Goal: Task Accomplishment & Management: Complete application form

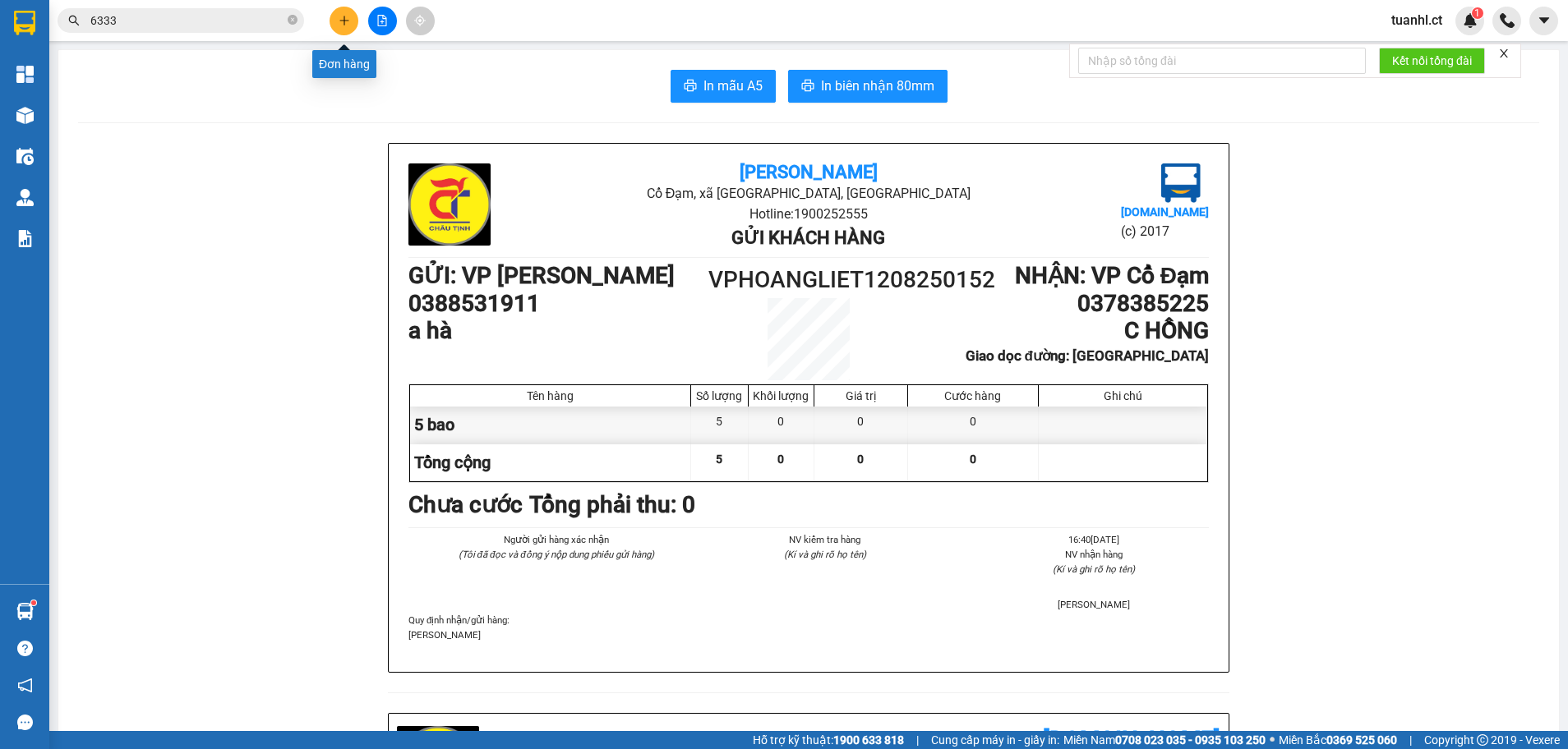
click at [352, 24] on button at bounding box center [343, 20] width 28 height 28
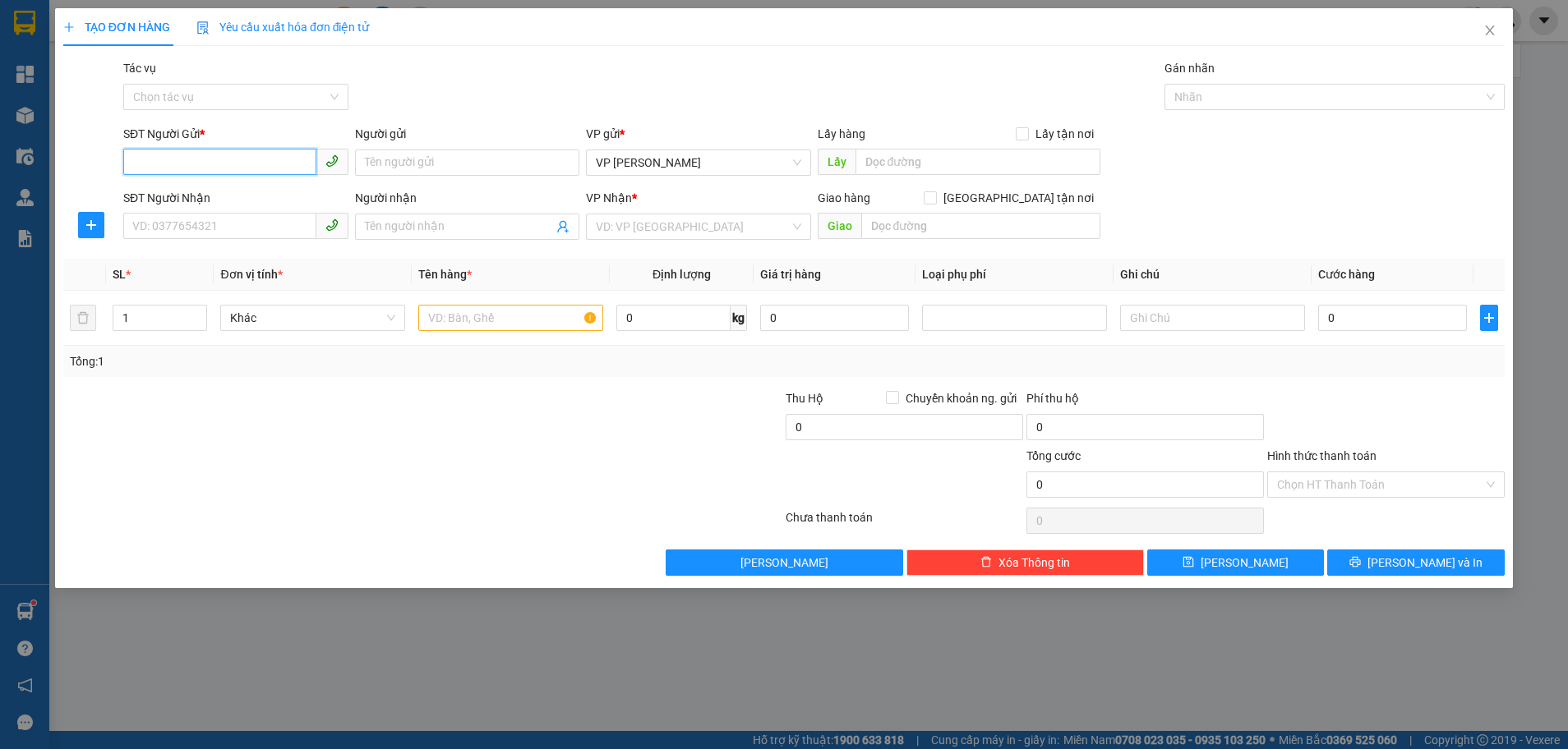
click at [235, 170] on input "SĐT Người Gửi *" at bounding box center [219, 161] width 193 height 27
type input "0989737395"
click at [233, 195] on div "0989737395 - hải lượng" at bounding box center [236, 195] width 205 height 18
type input "hải lượng"
type input "0969916879"
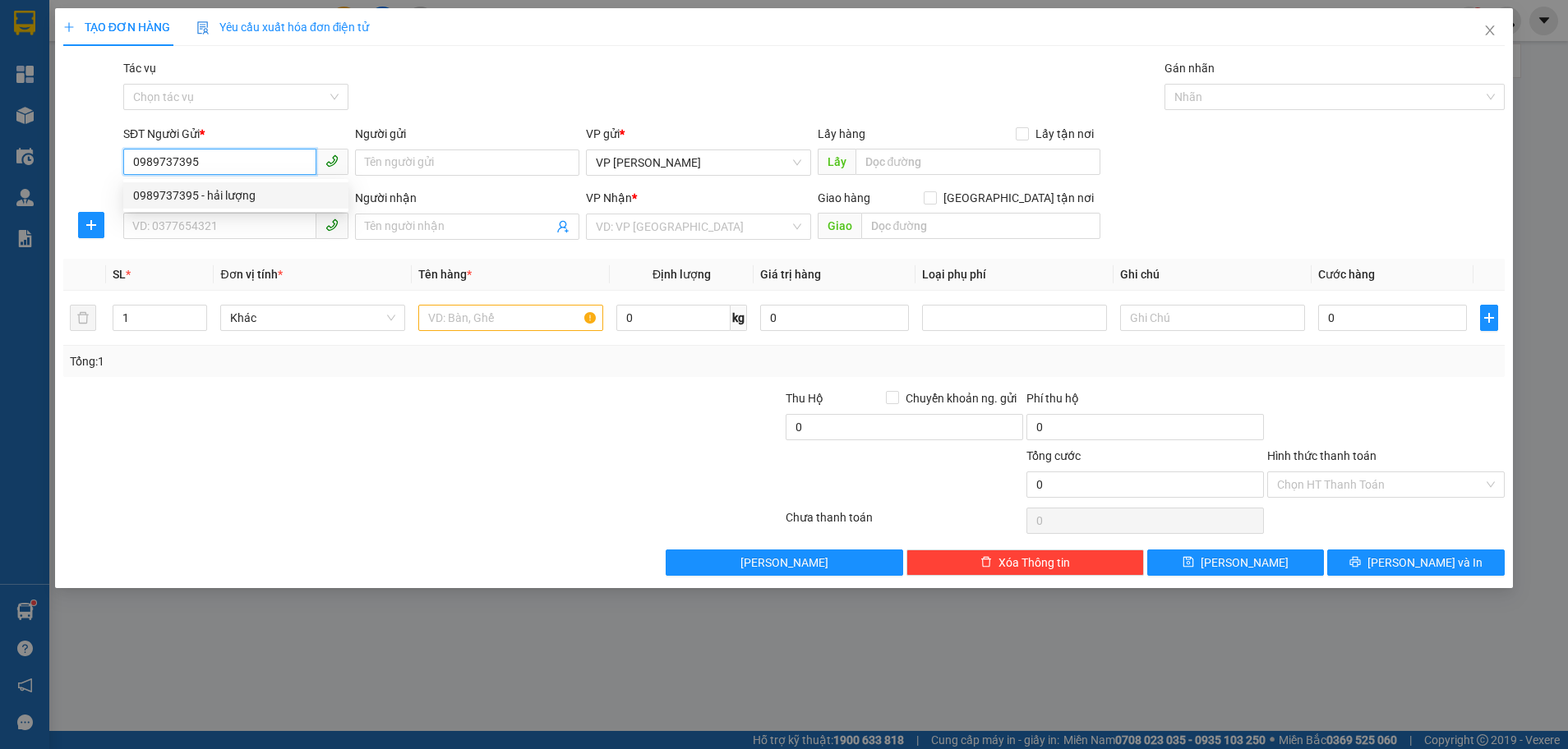
type input "a hiền"
type input "nhà thờ xuân an"
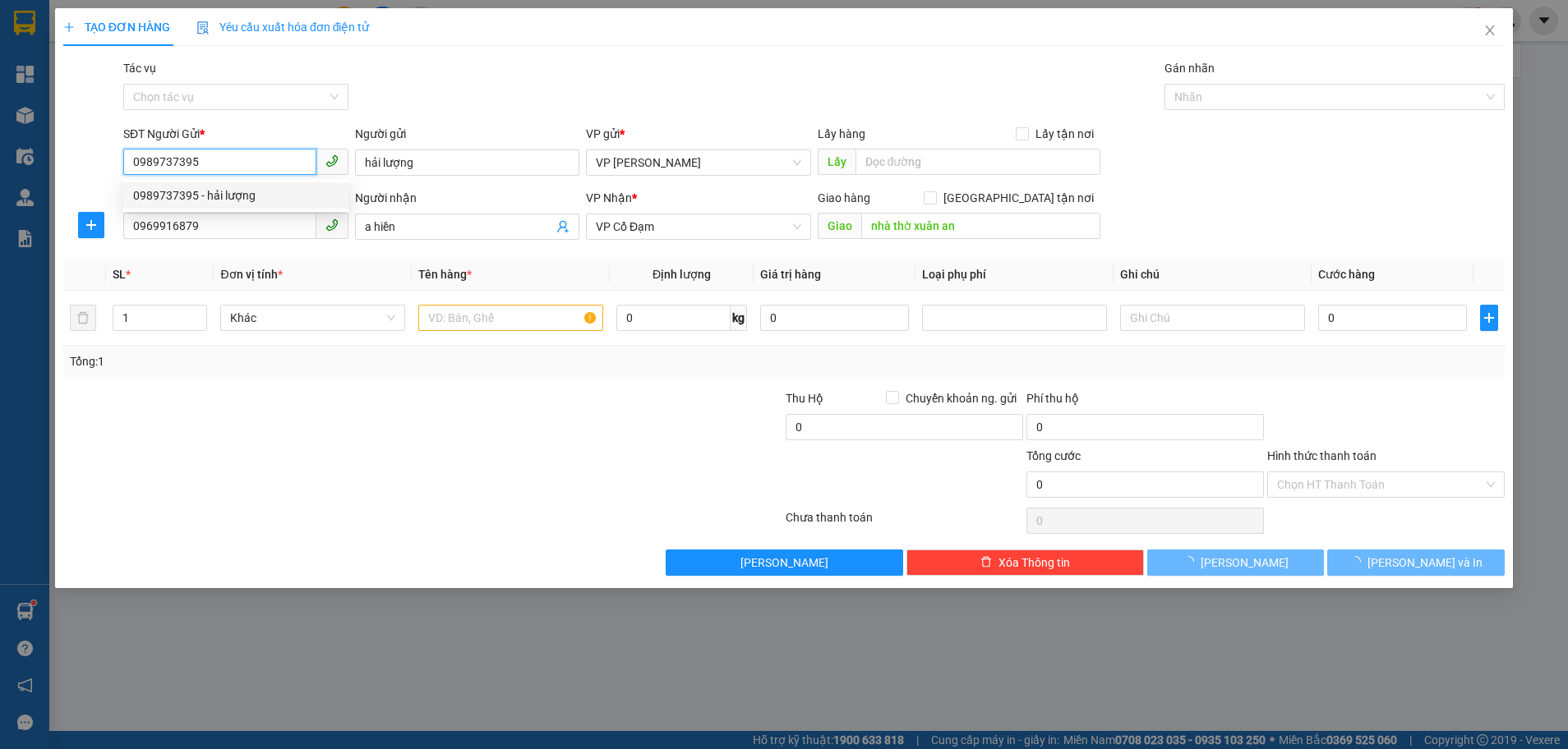
type input "40.000"
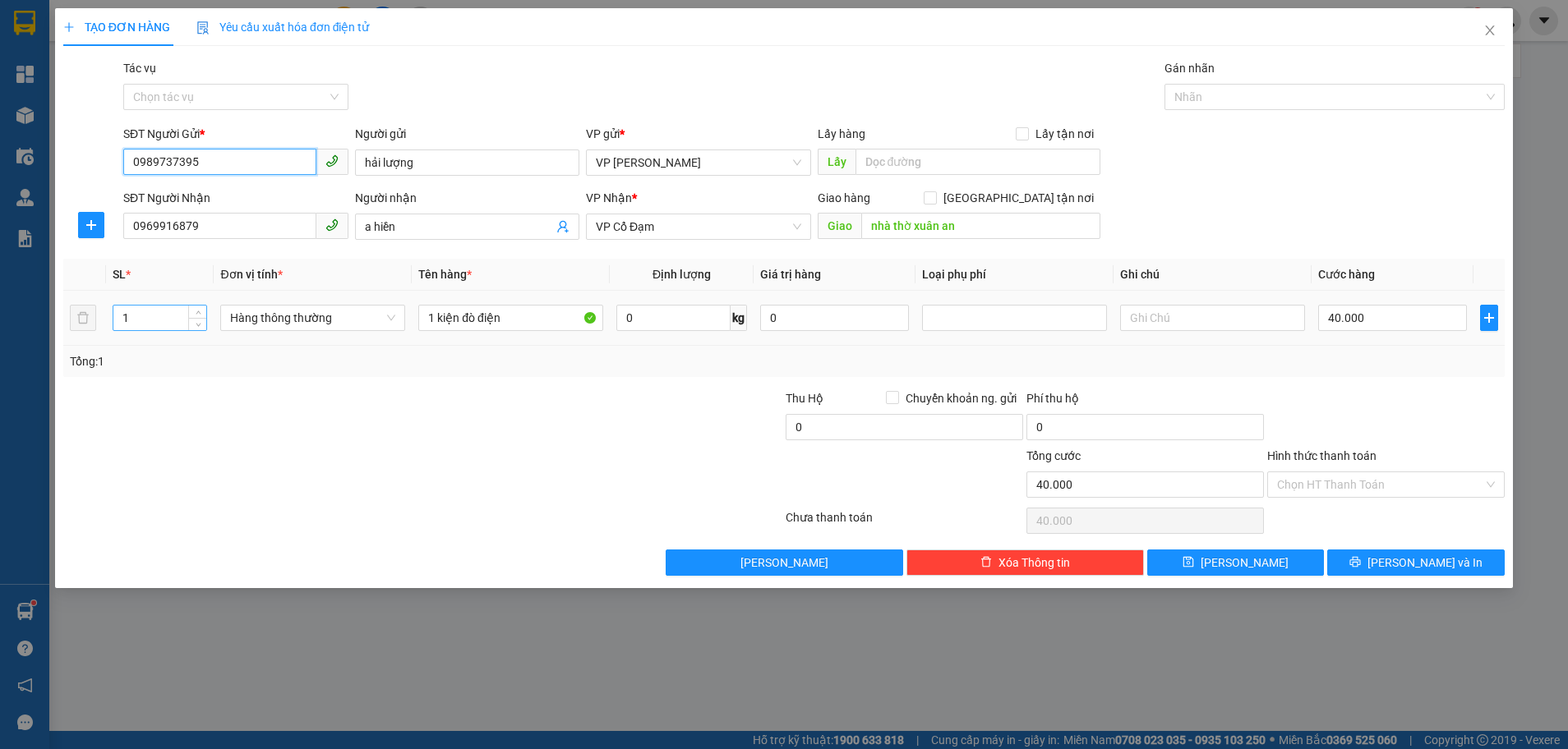
type input "0989737395"
click at [166, 324] on input "1" at bounding box center [160, 317] width 93 height 25
type input "5"
type input "6"
type input "3"
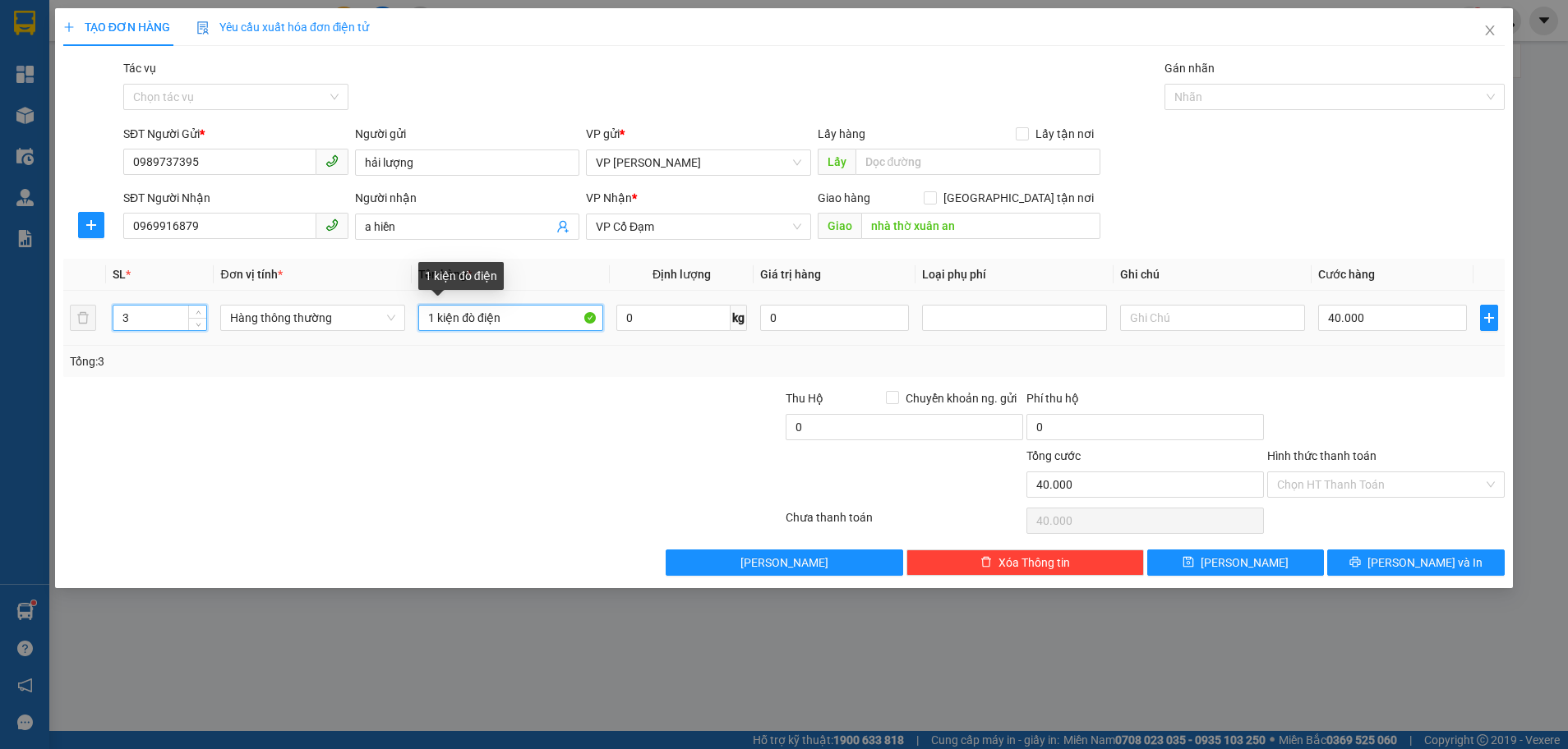
click at [434, 314] on input "1 kiện đò điện" at bounding box center [511, 317] width 185 height 27
type input "3 kiện đò điện"
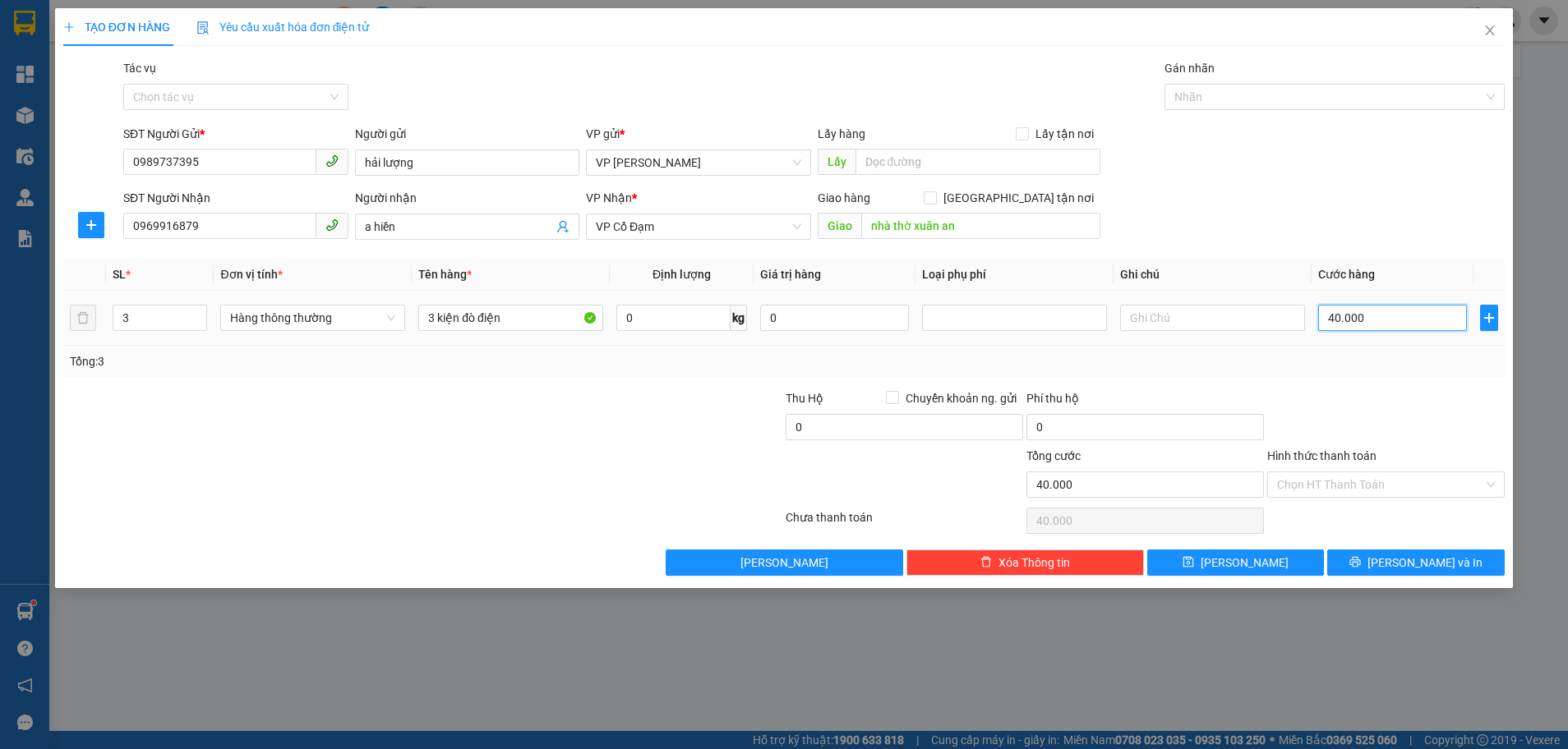
click at [1379, 314] on input "40.000" at bounding box center [1392, 317] width 149 height 27
type input "0"
click at [1325, 312] on input "0" at bounding box center [1392, 317] width 149 height 27
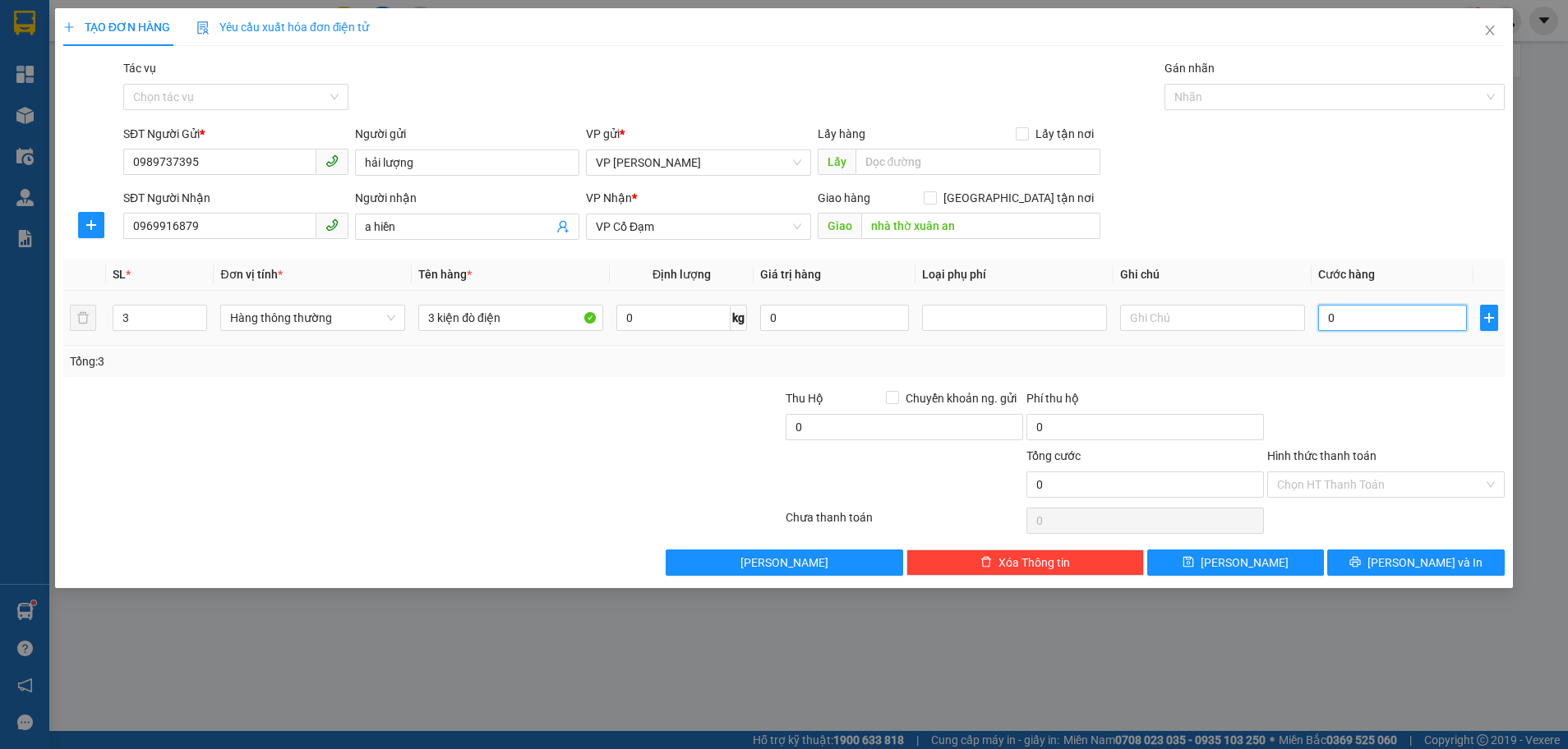
type input "10"
type input "120"
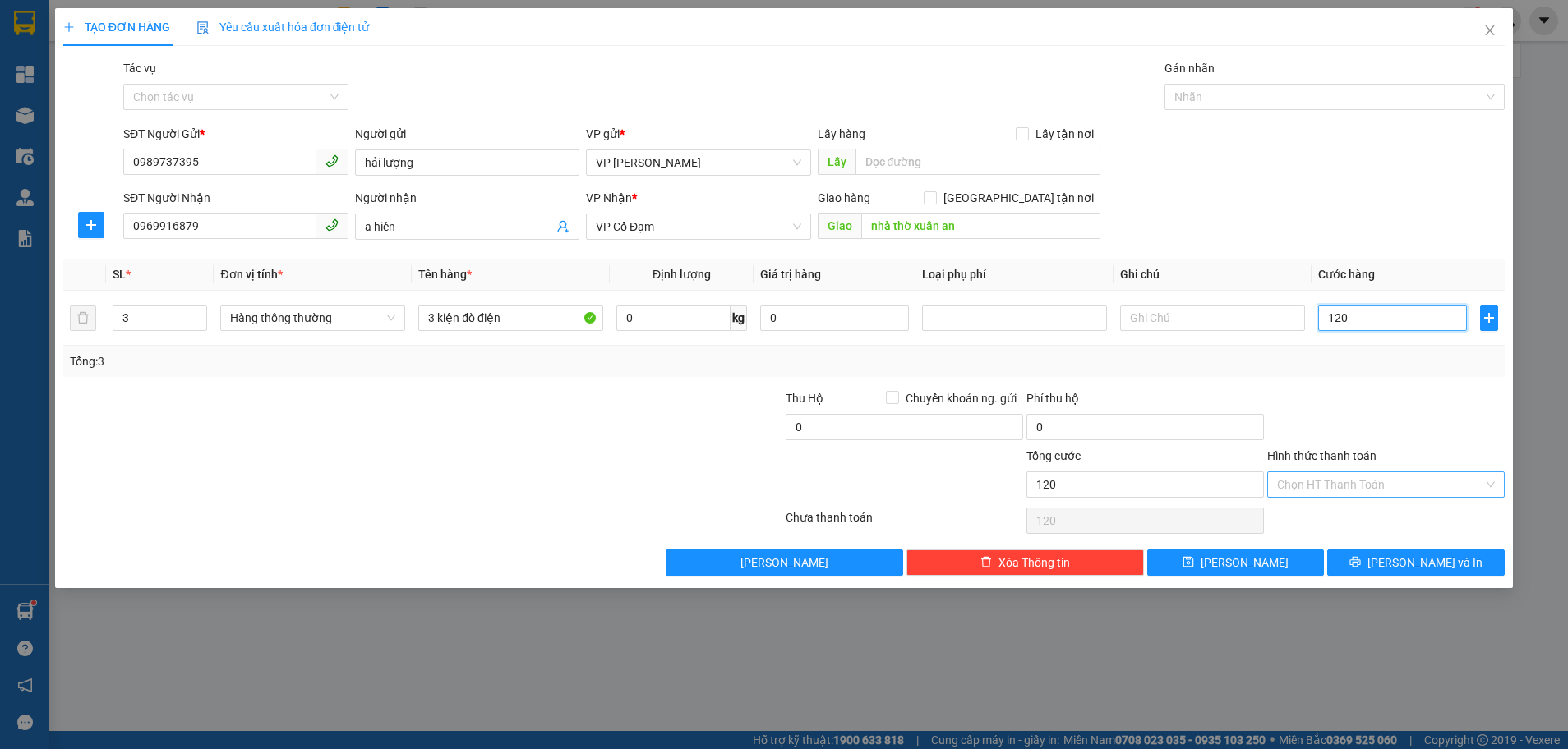
type input "120"
type input "120.000"
click at [1343, 490] on input "Hình thức thanh toán" at bounding box center [1379, 484] width 206 height 25
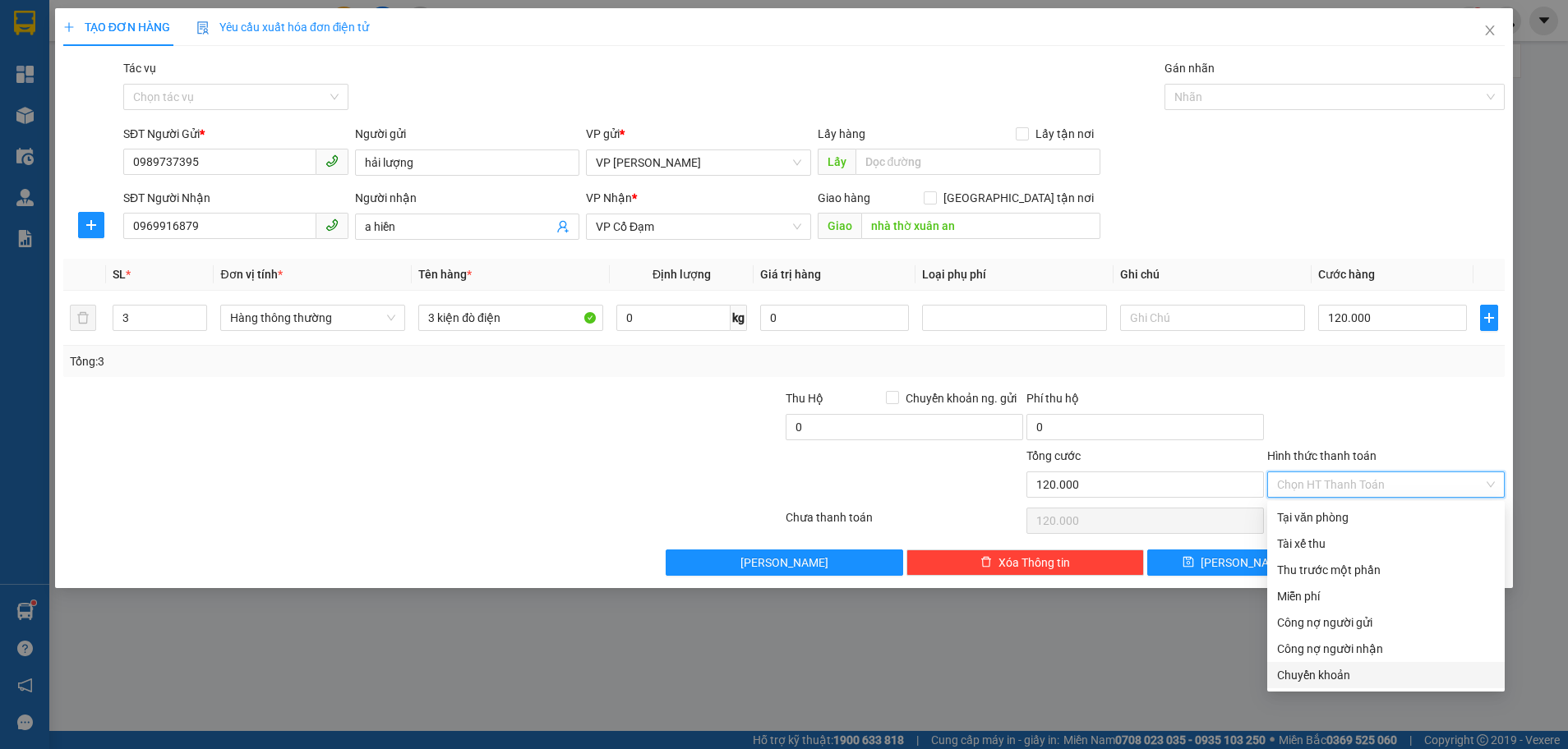
click at [1340, 673] on div "Chuyển khoản" at bounding box center [1385, 676] width 217 height 18
type input "0"
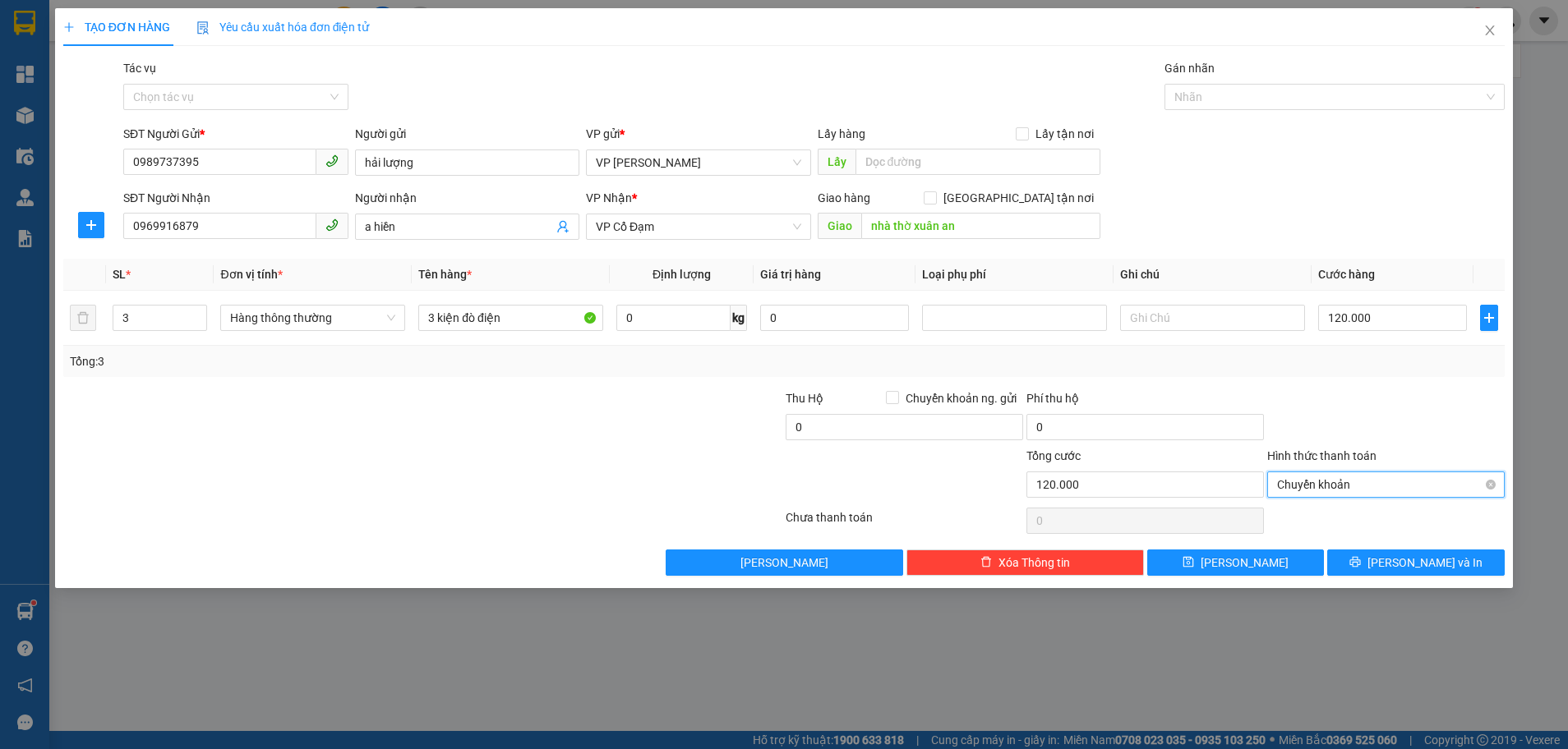
click at [1383, 485] on span "Chuyển khoản" at bounding box center [1385, 484] width 217 height 25
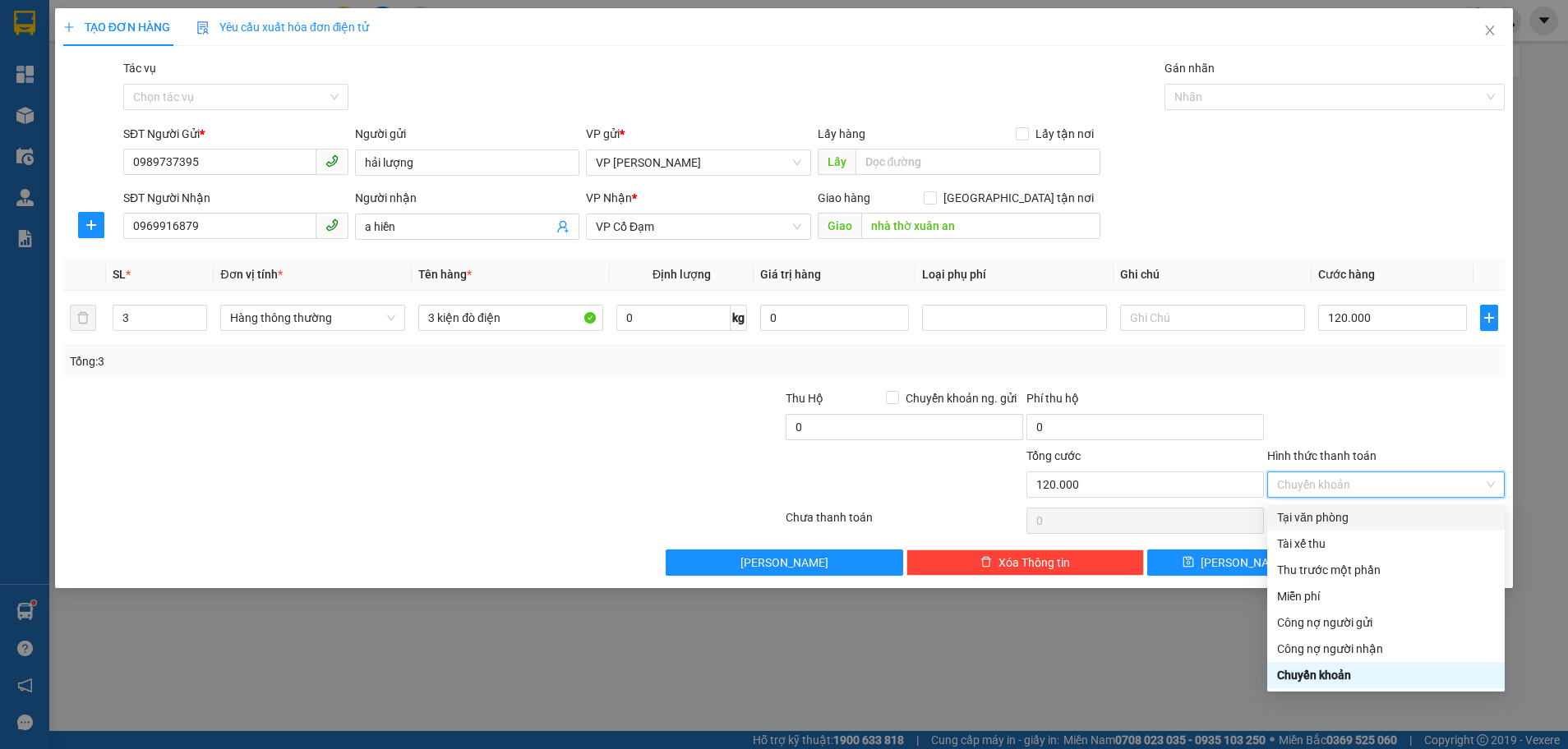
click at [1346, 518] on div "Tại văn phòng" at bounding box center [1385, 518] width 217 height 18
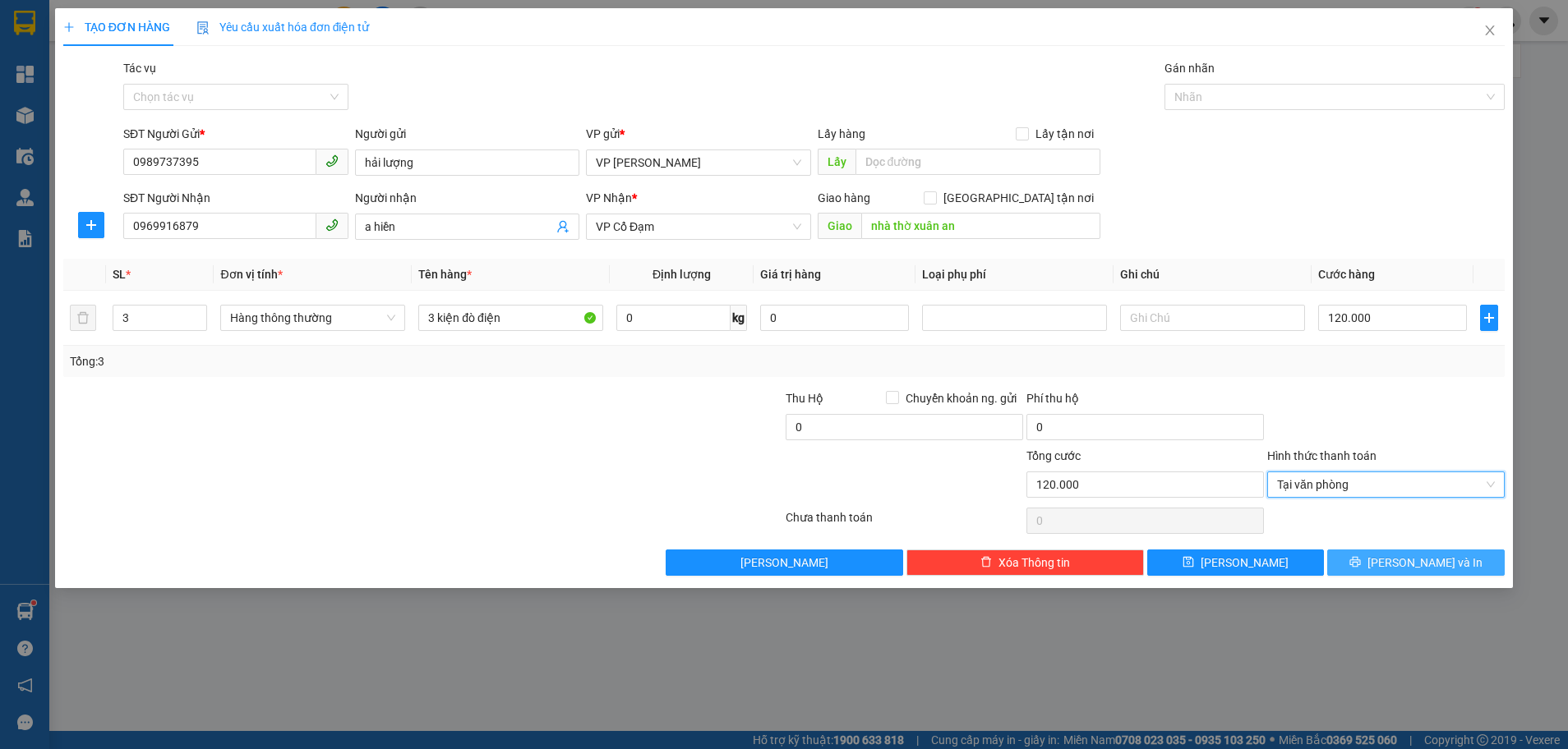
click at [1365, 563] on button "[PERSON_NAME] và In" at bounding box center [1416, 562] width 178 height 27
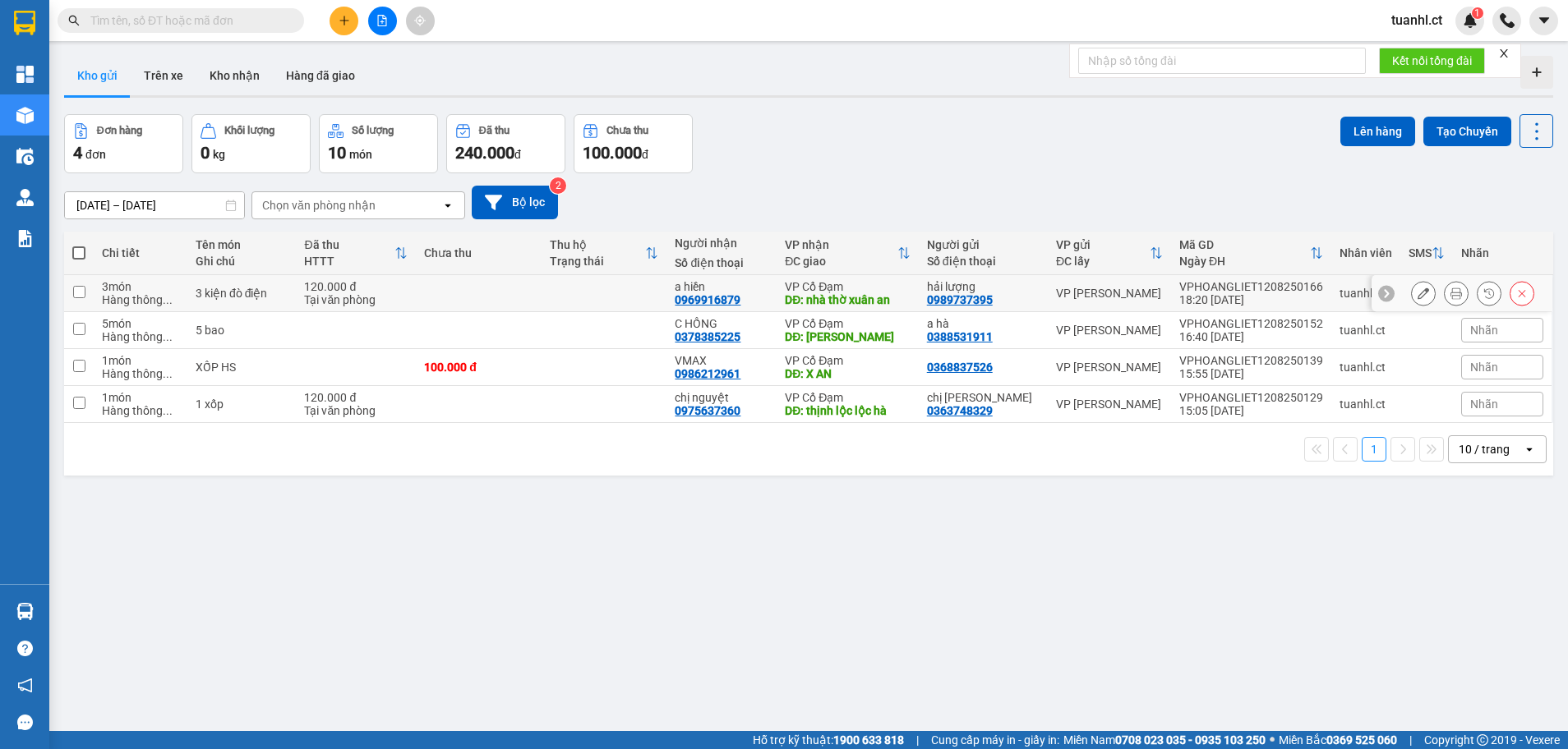
click at [1418, 299] on icon at bounding box center [1423, 293] width 12 height 12
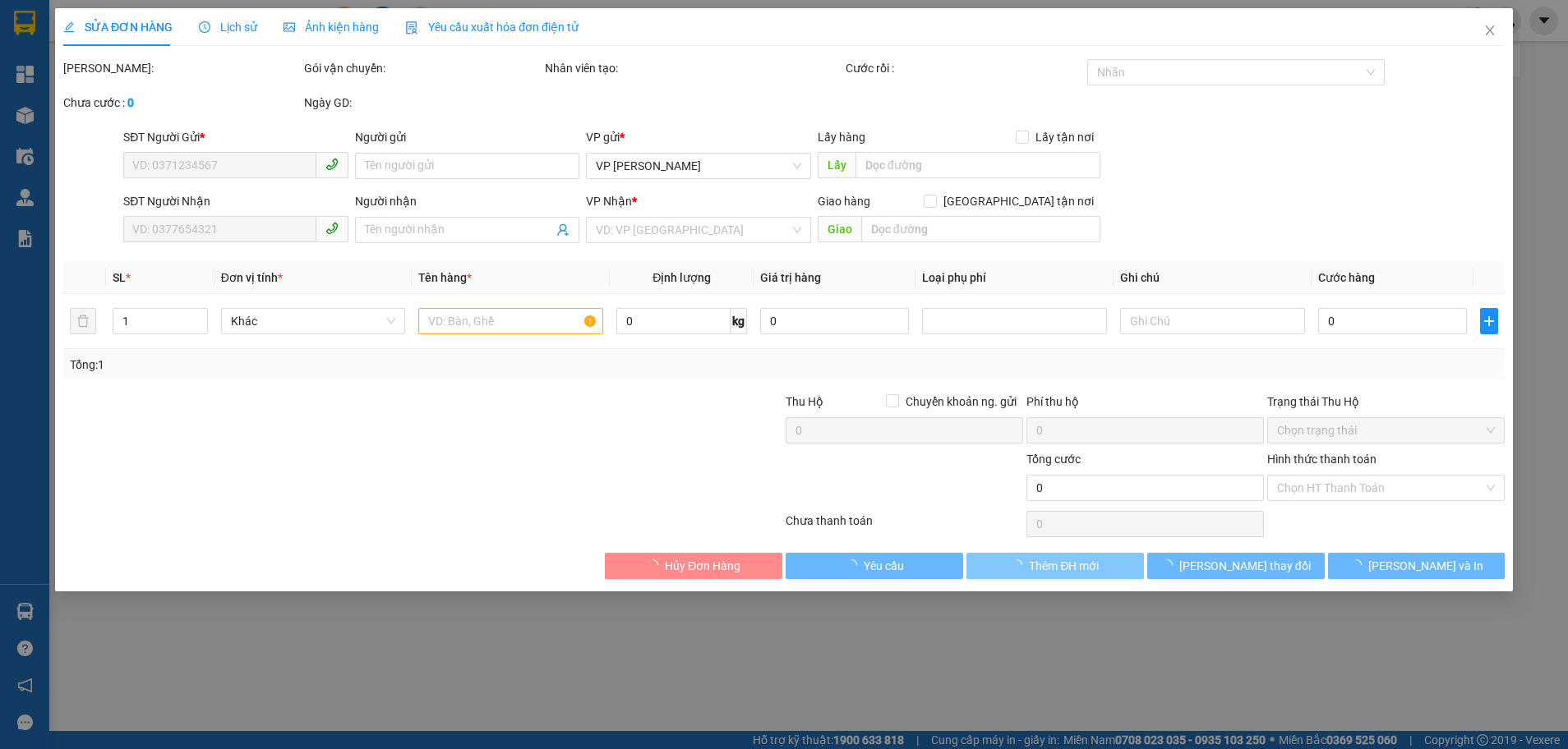
type input "0989737395"
type input "hải lượng"
type input "0969916879"
type input "a hiền"
type input "nhà thờ xuân an"
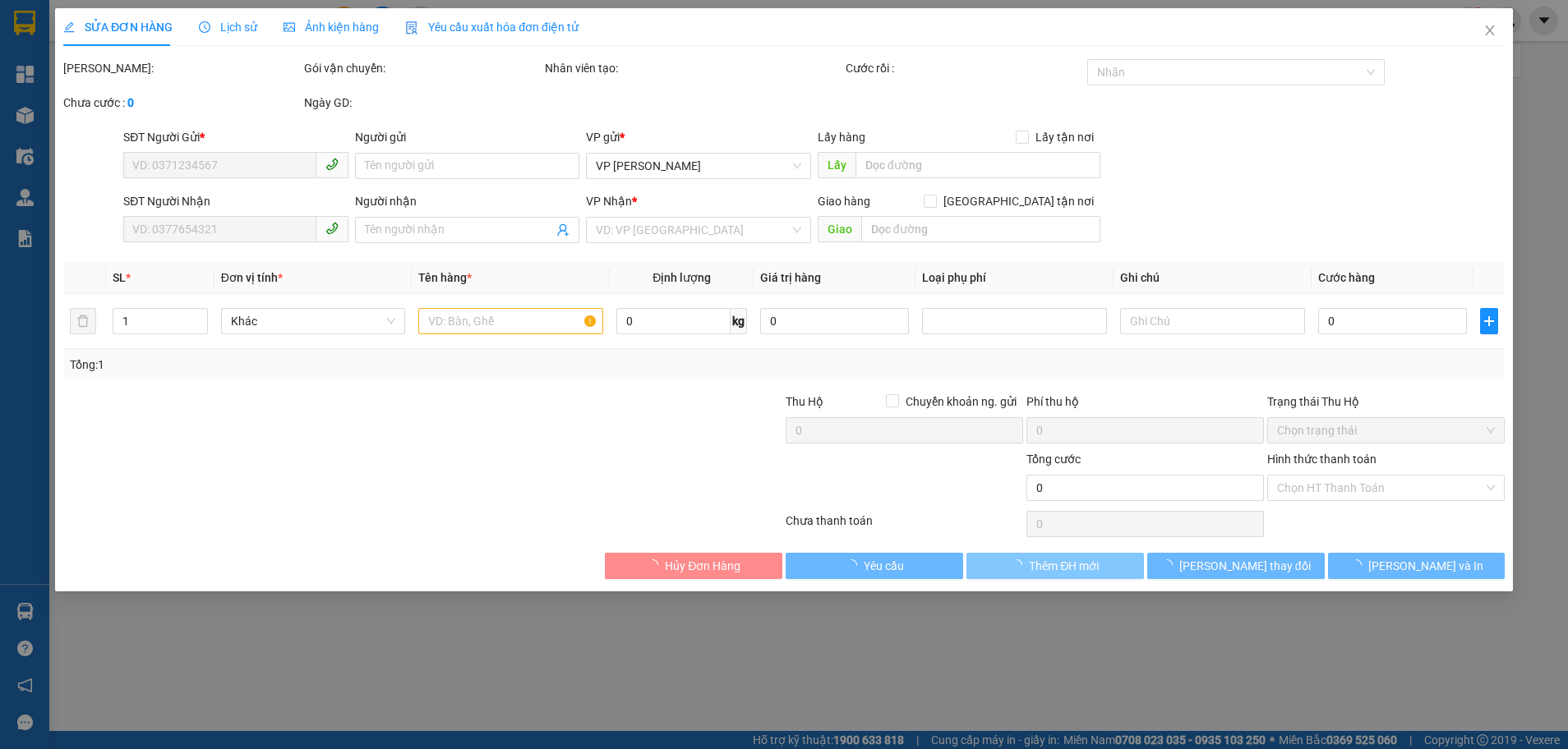
type input "120.000"
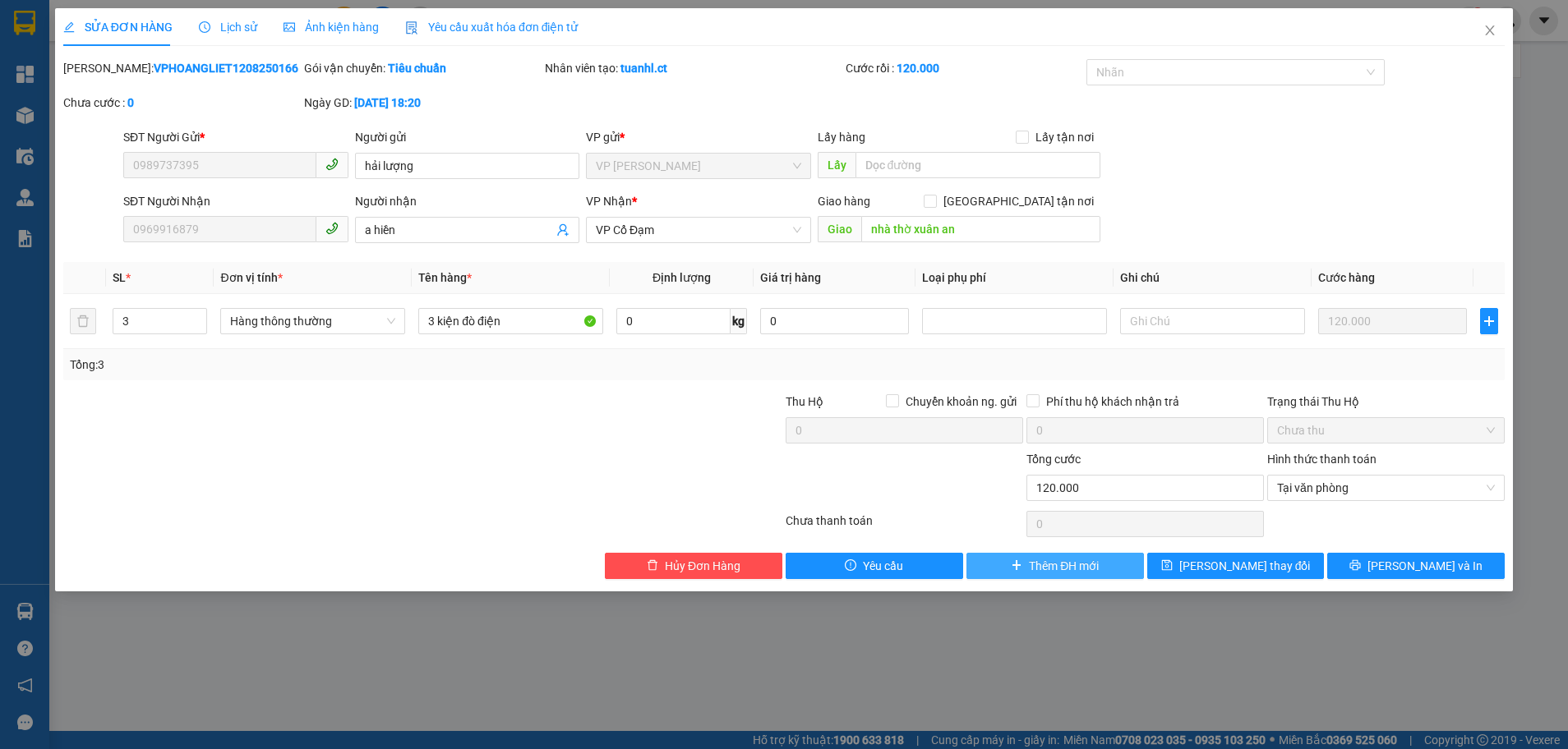
click at [1036, 567] on span "Thêm ĐH mới" at bounding box center [1064, 567] width 70 height 18
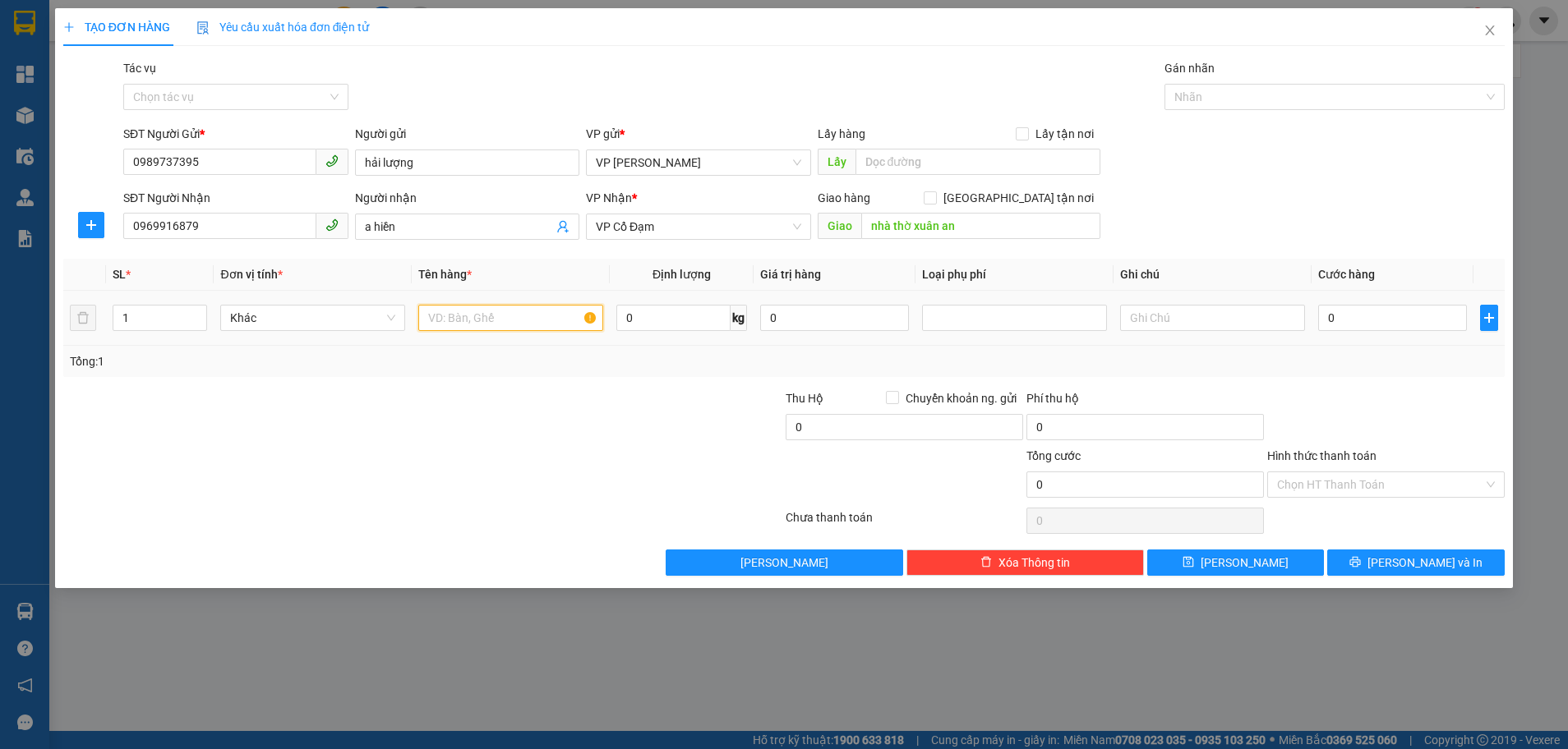
click at [454, 324] on input "text" at bounding box center [511, 317] width 185 height 27
type input "3"
click at [128, 322] on input "1" at bounding box center [160, 317] width 93 height 25
type input "3"
click at [447, 327] on input "3" at bounding box center [511, 317] width 185 height 27
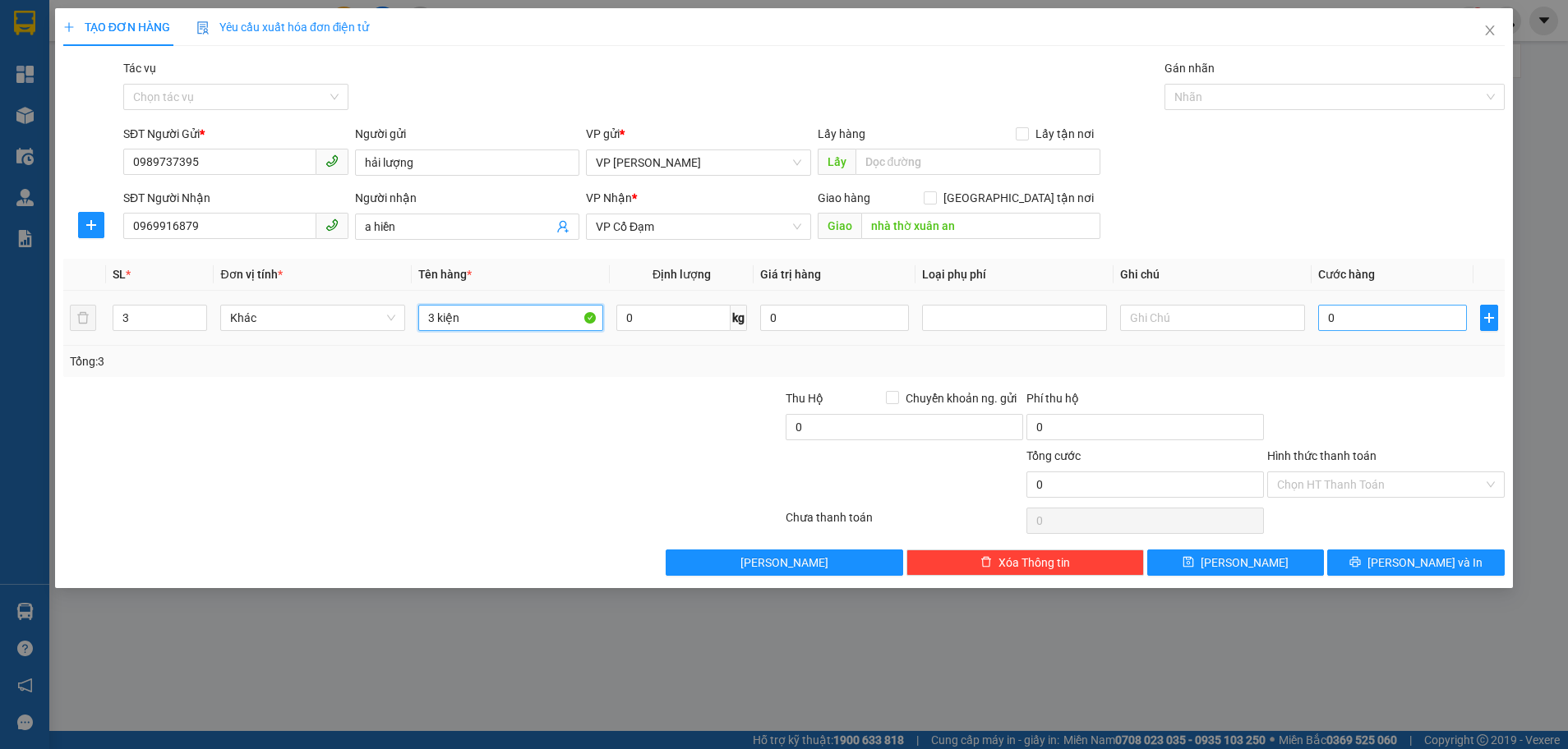
type input "3 kiện"
click at [1328, 320] on input "0" at bounding box center [1392, 317] width 149 height 27
type input "1"
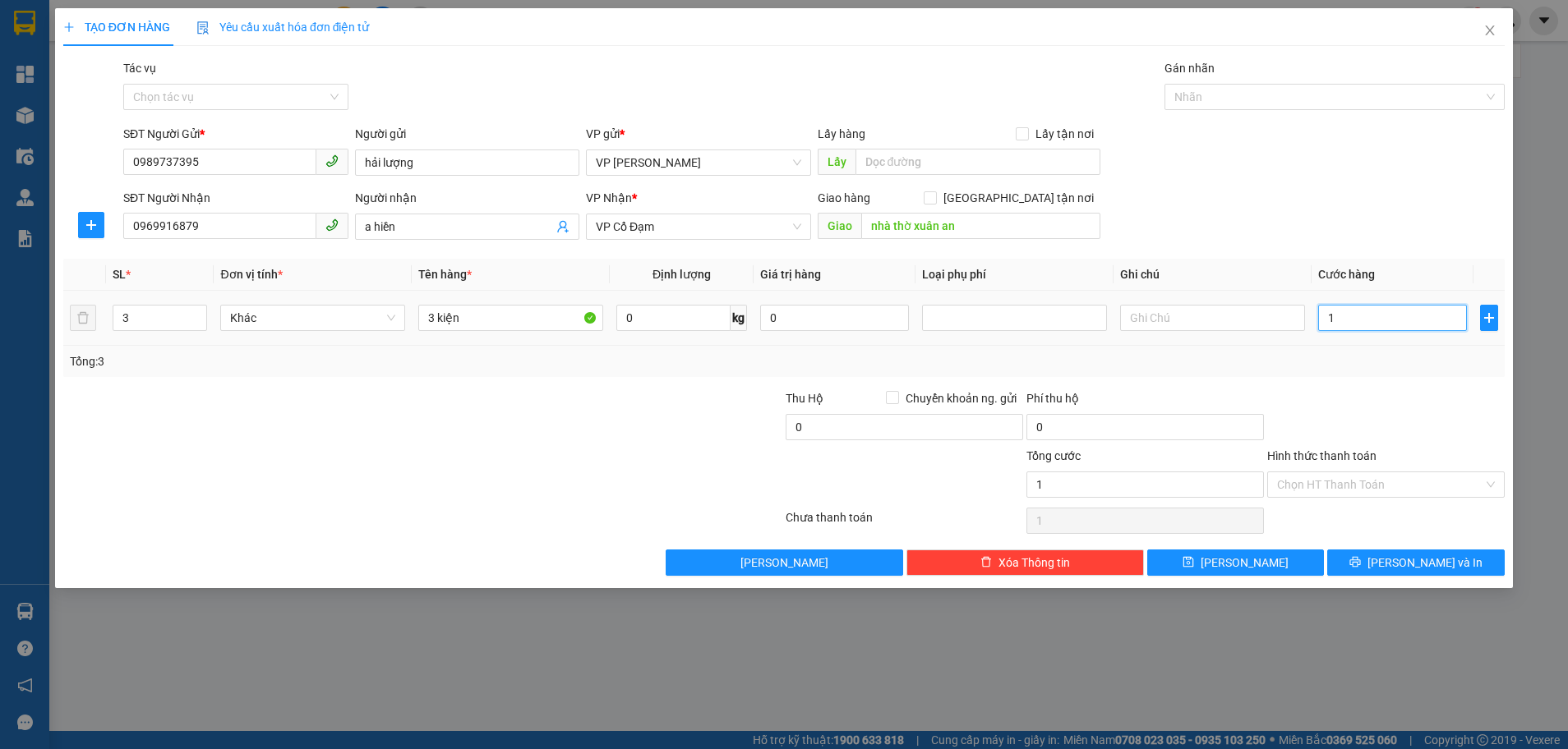
type input "12"
type input "120"
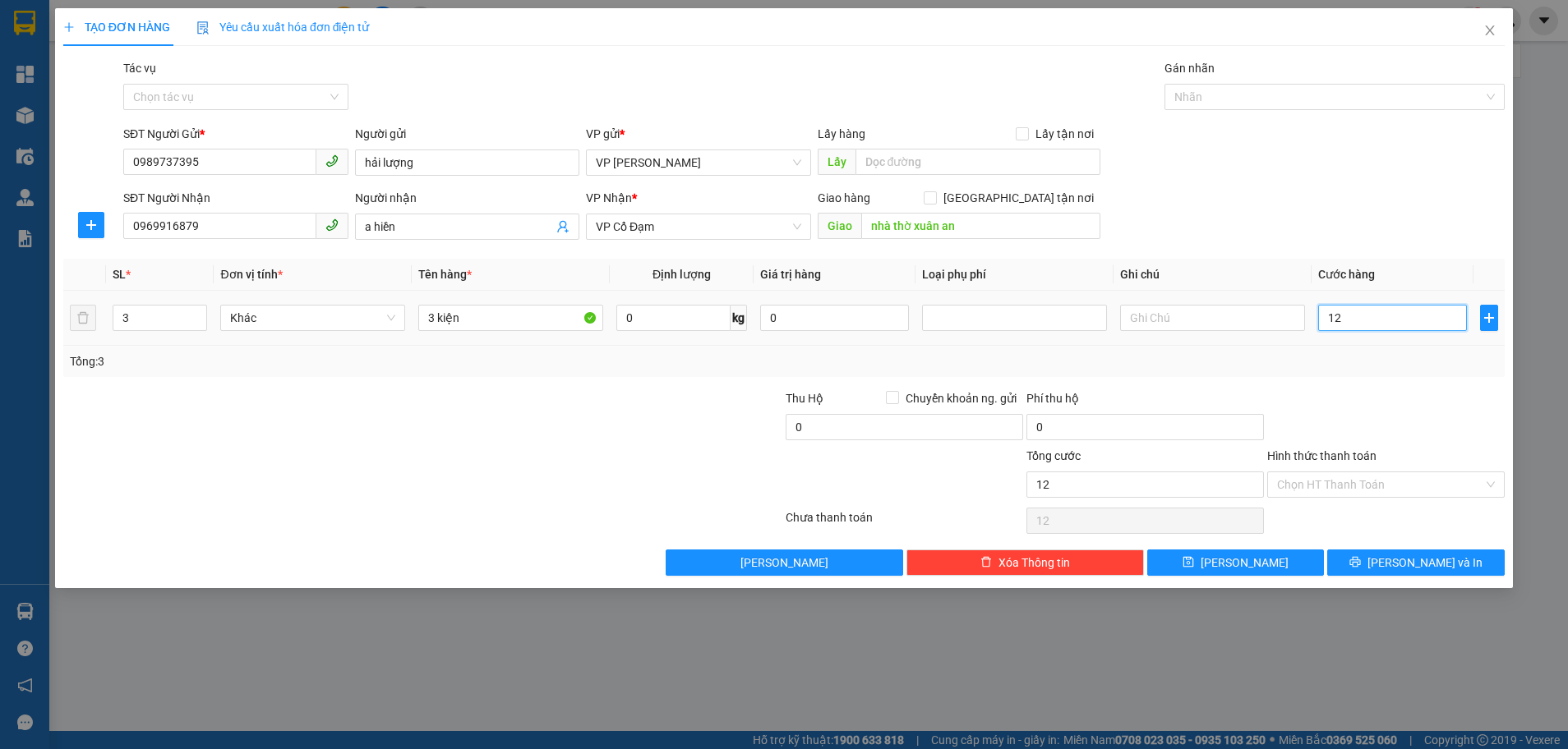
type input "120"
type input "120.000"
click at [1403, 386] on div "Transit Pickup Surcharge Ids Transit Deliver Surcharge Ids Transit Deliver Surc…" at bounding box center [784, 318] width 1441 height 517
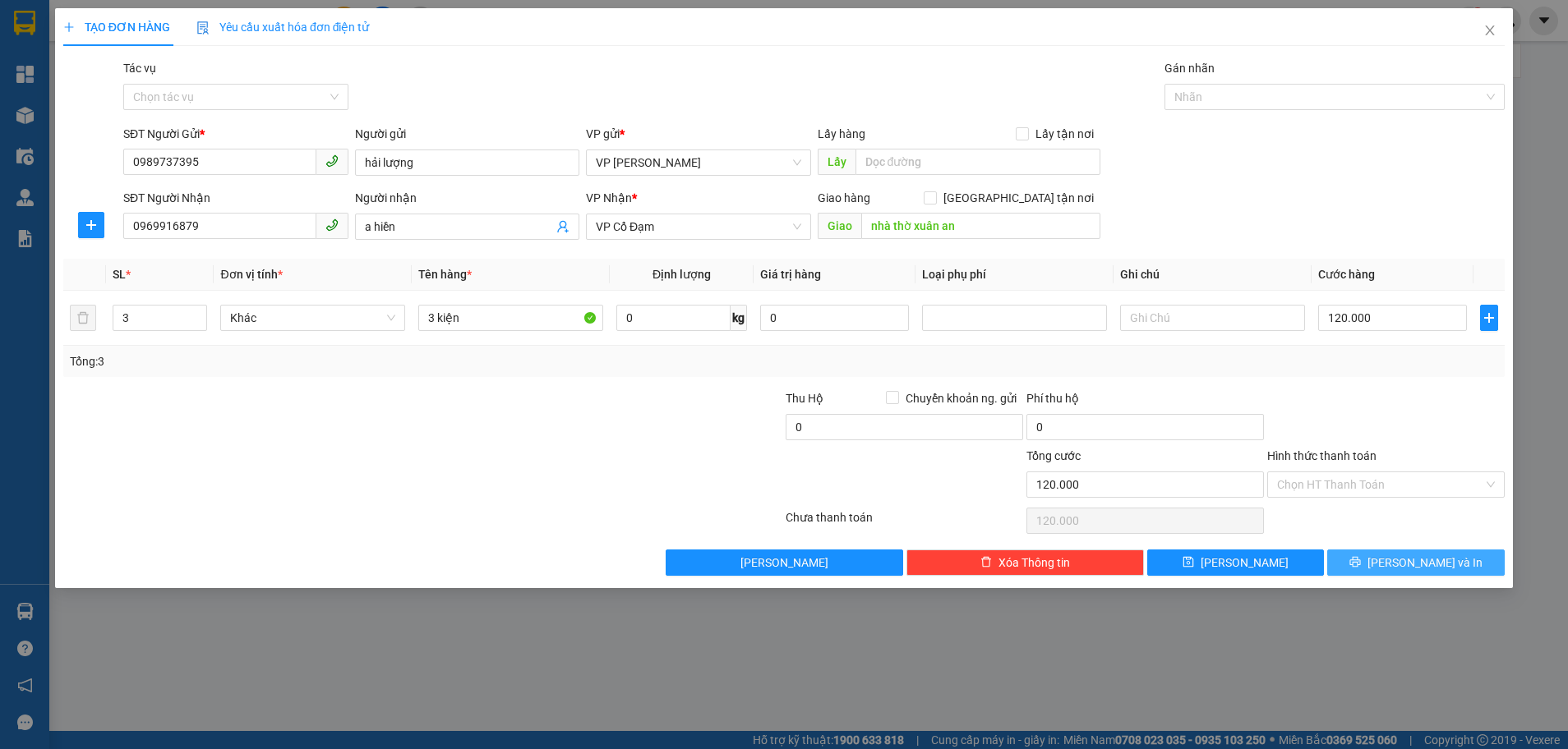
click at [1419, 566] on span "[PERSON_NAME] và In" at bounding box center [1424, 563] width 115 height 18
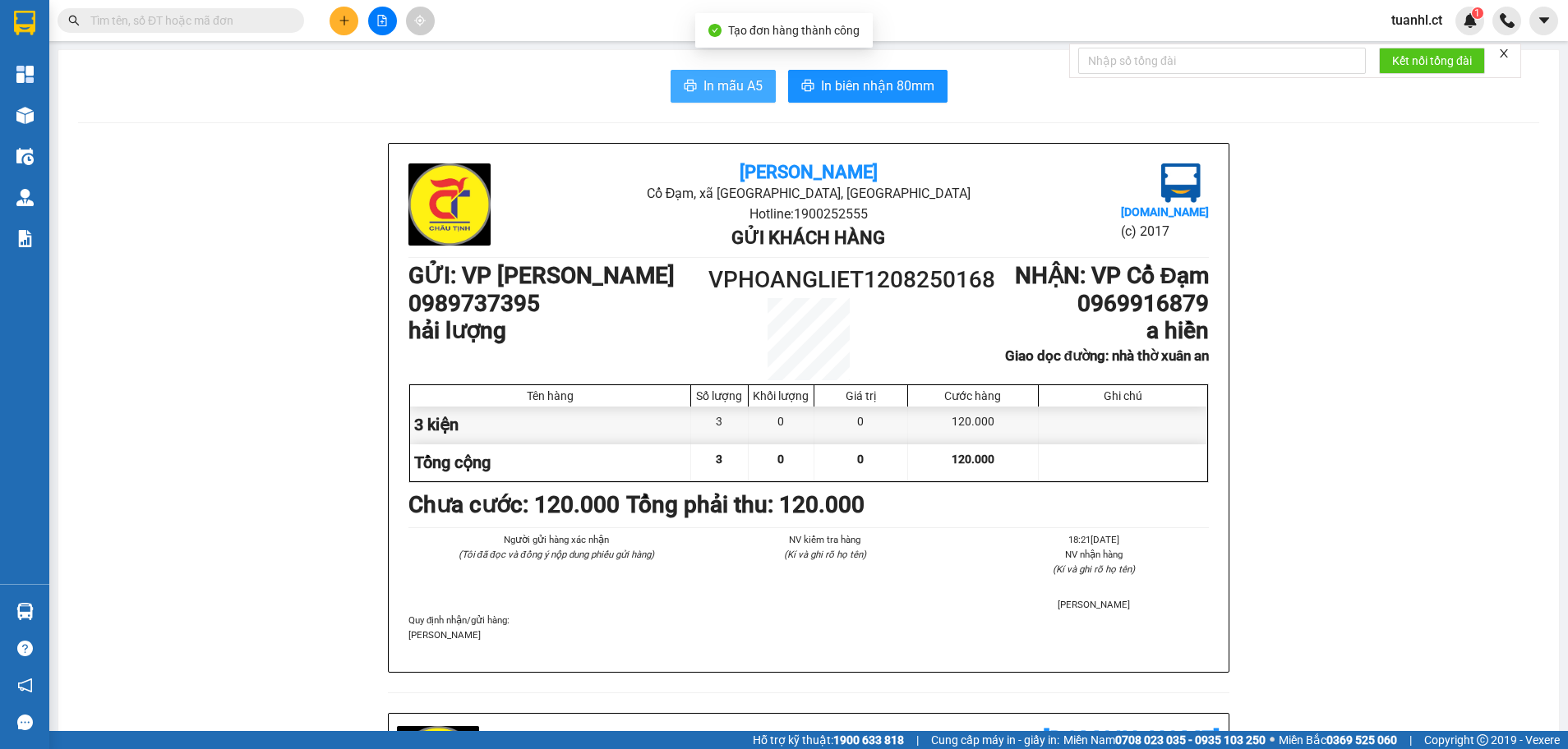
click at [724, 91] on span "In mẫu A5" at bounding box center [733, 85] width 60 height 20
click at [602, 85] on div "In mẫu A5 In biên nhận 80mm" at bounding box center [808, 86] width 1461 height 33
click at [710, 90] on span "In mẫu A5" at bounding box center [733, 85] width 60 height 20
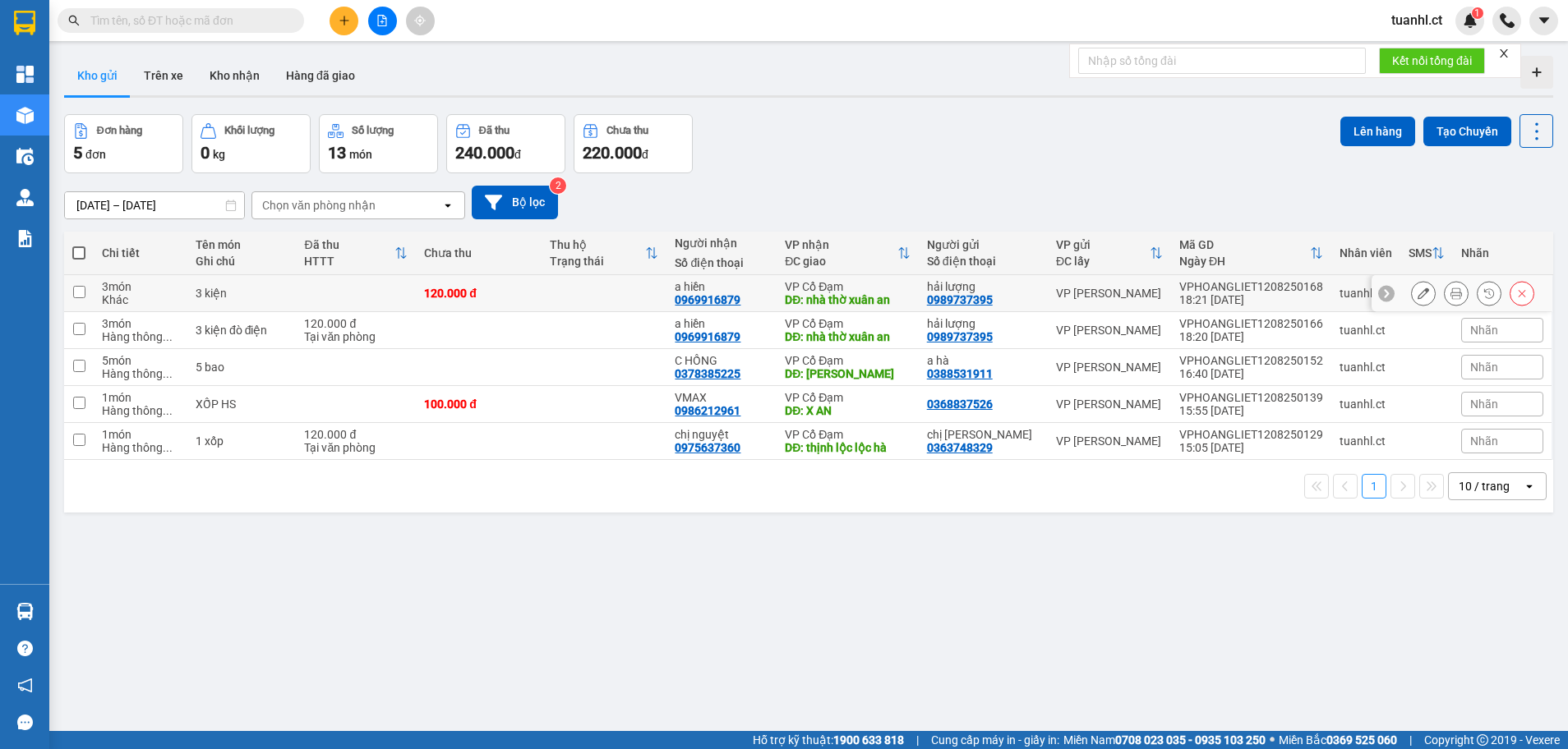
click at [1516, 298] on icon at bounding box center [1521, 293] width 12 height 12
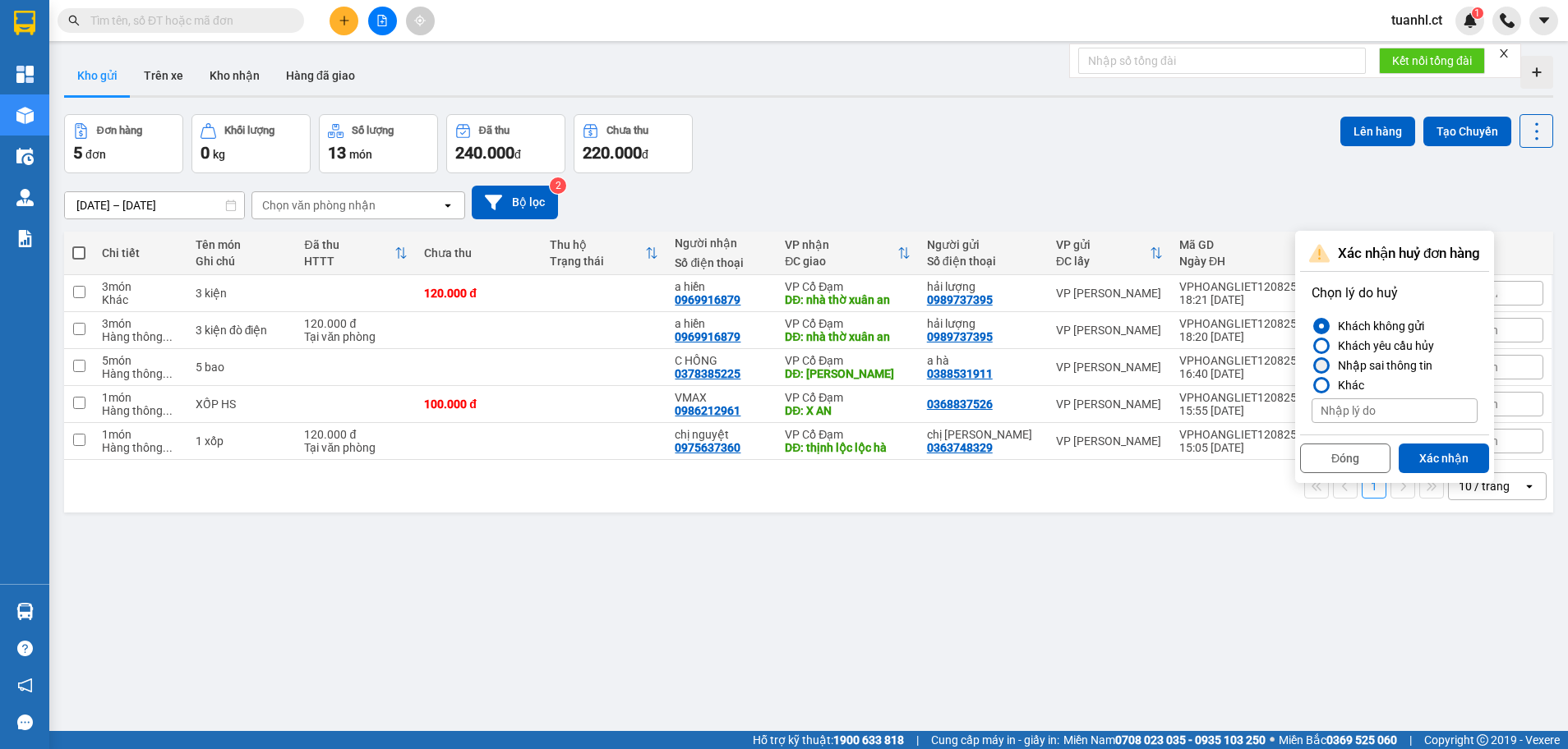
click at [1320, 363] on div at bounding box center [1321, 365] width 12 height 12
click at [1311, 366] on input "Nhập sai thông tin" at bounding box center [1311, 366] width 0 height 0
click at [1436, 450] on button "Xác nhận" at bounding box center [1443, 458] width 91 height 29
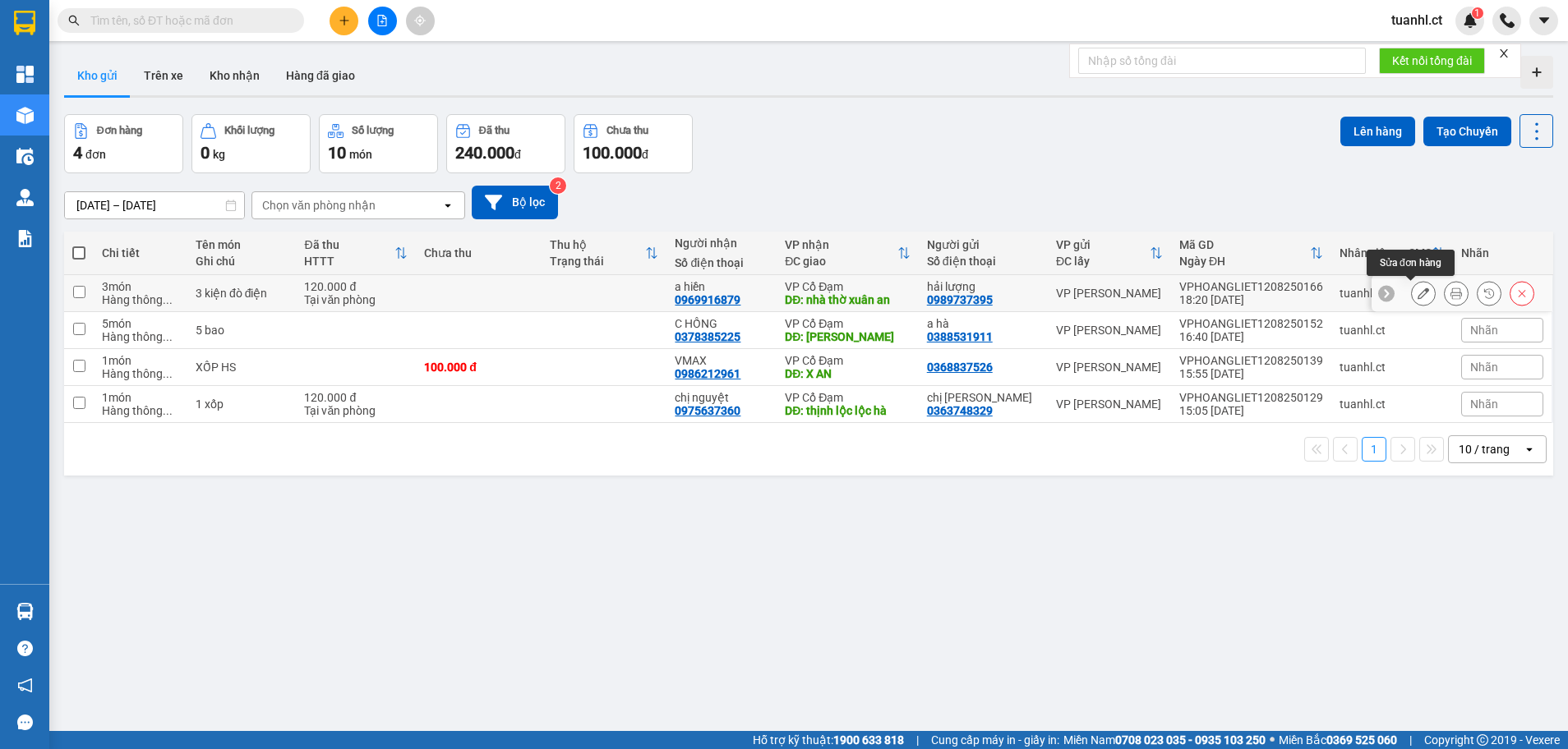
click at [1418, 294] on icon at bounding box center [1423, 293] width 12 height 12
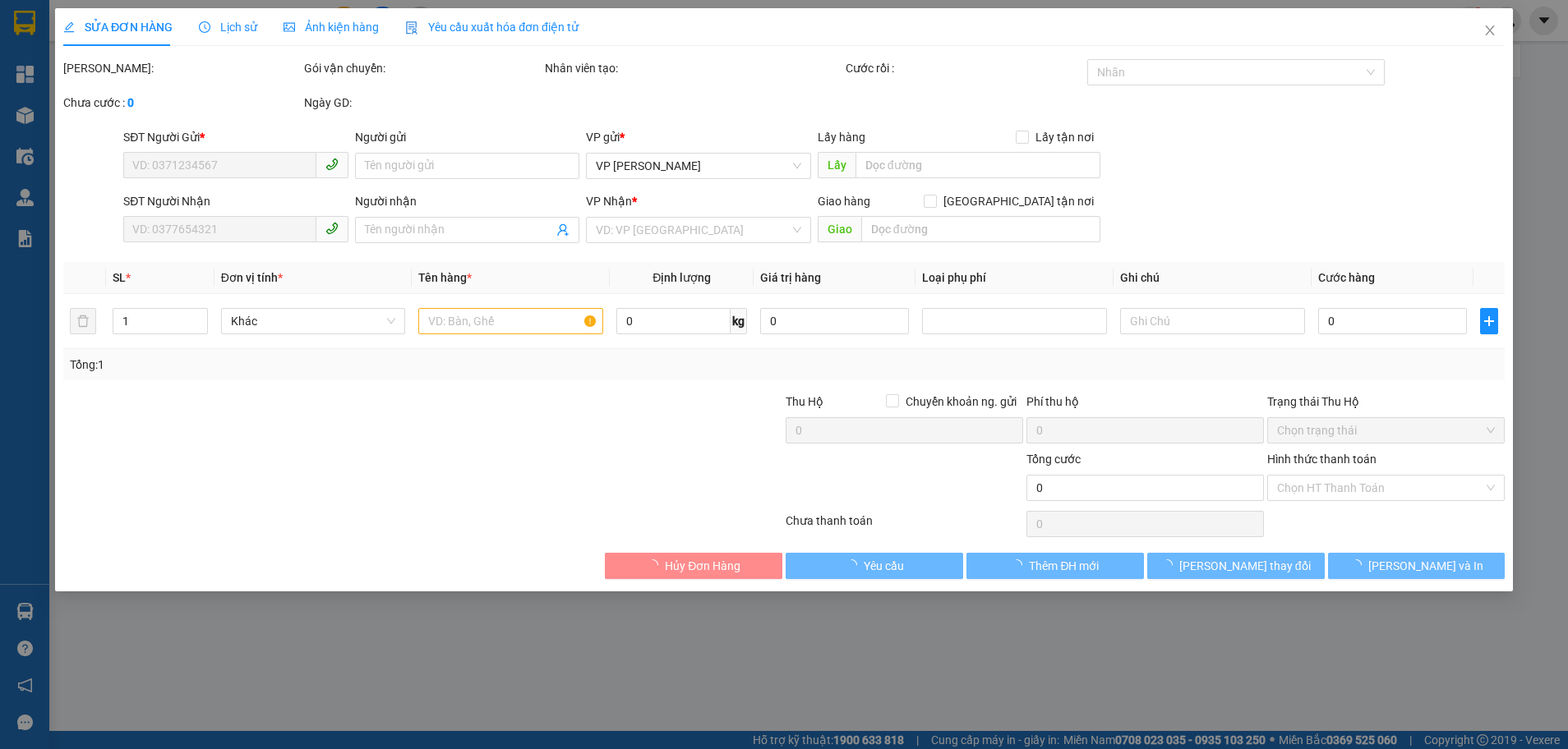
type input "0989737395"
type input "hải lượng"
type input "0969916879"
type input "a hiền"
type input "nhà thờ xuân an"
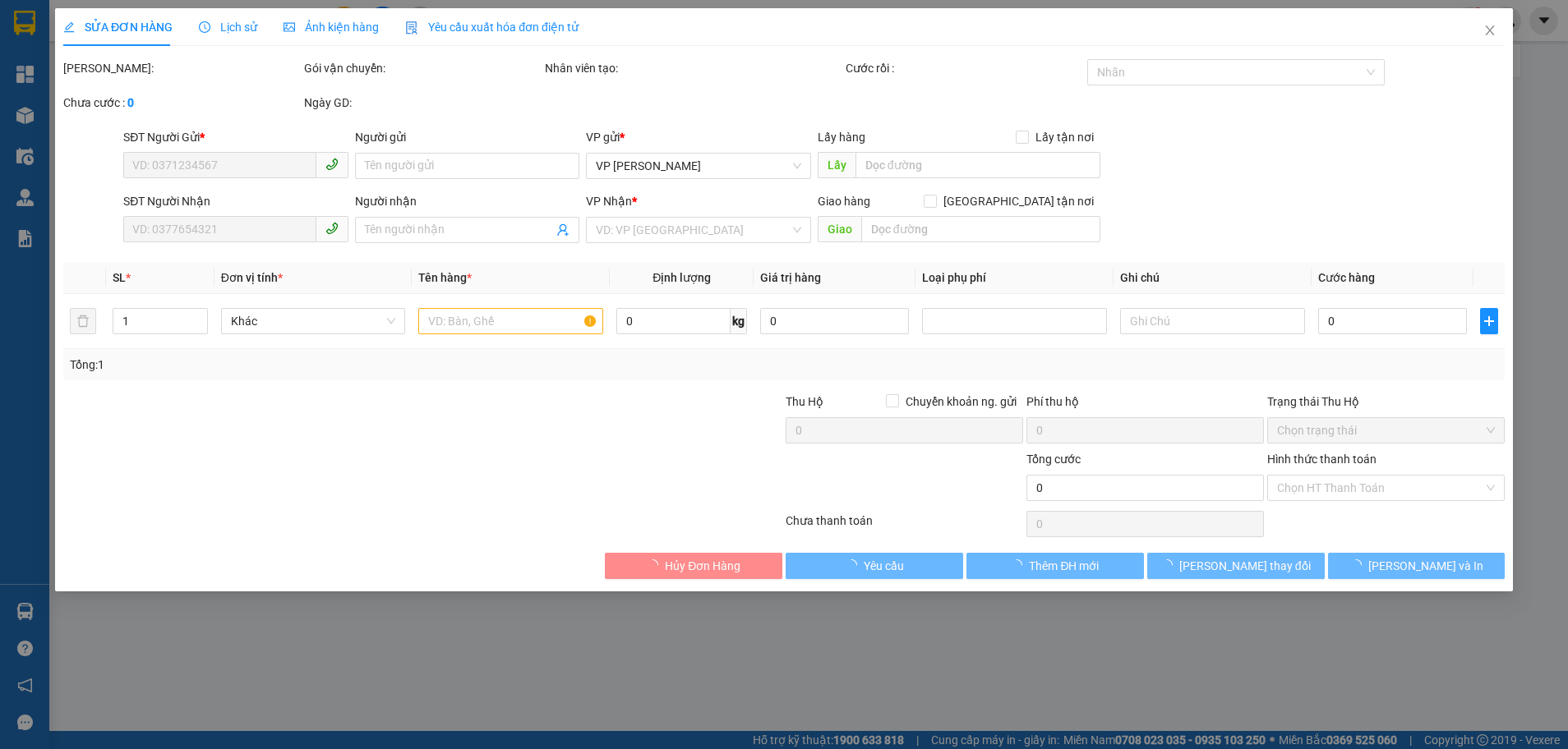
type input "120.000"
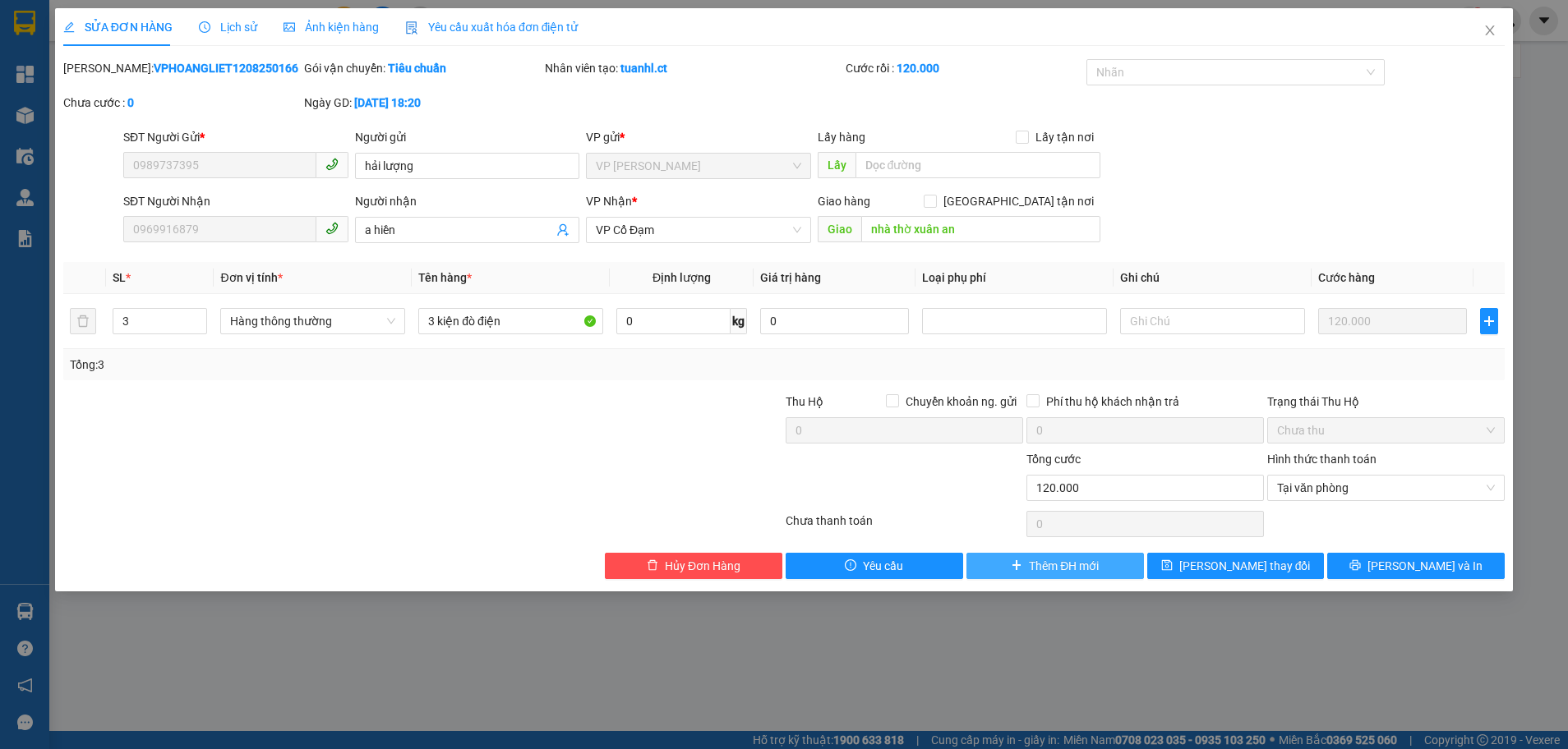
click at [1108, 561] on button "Thêm ĐH mới" at bounding box center [1055, 566] width 178 height 27
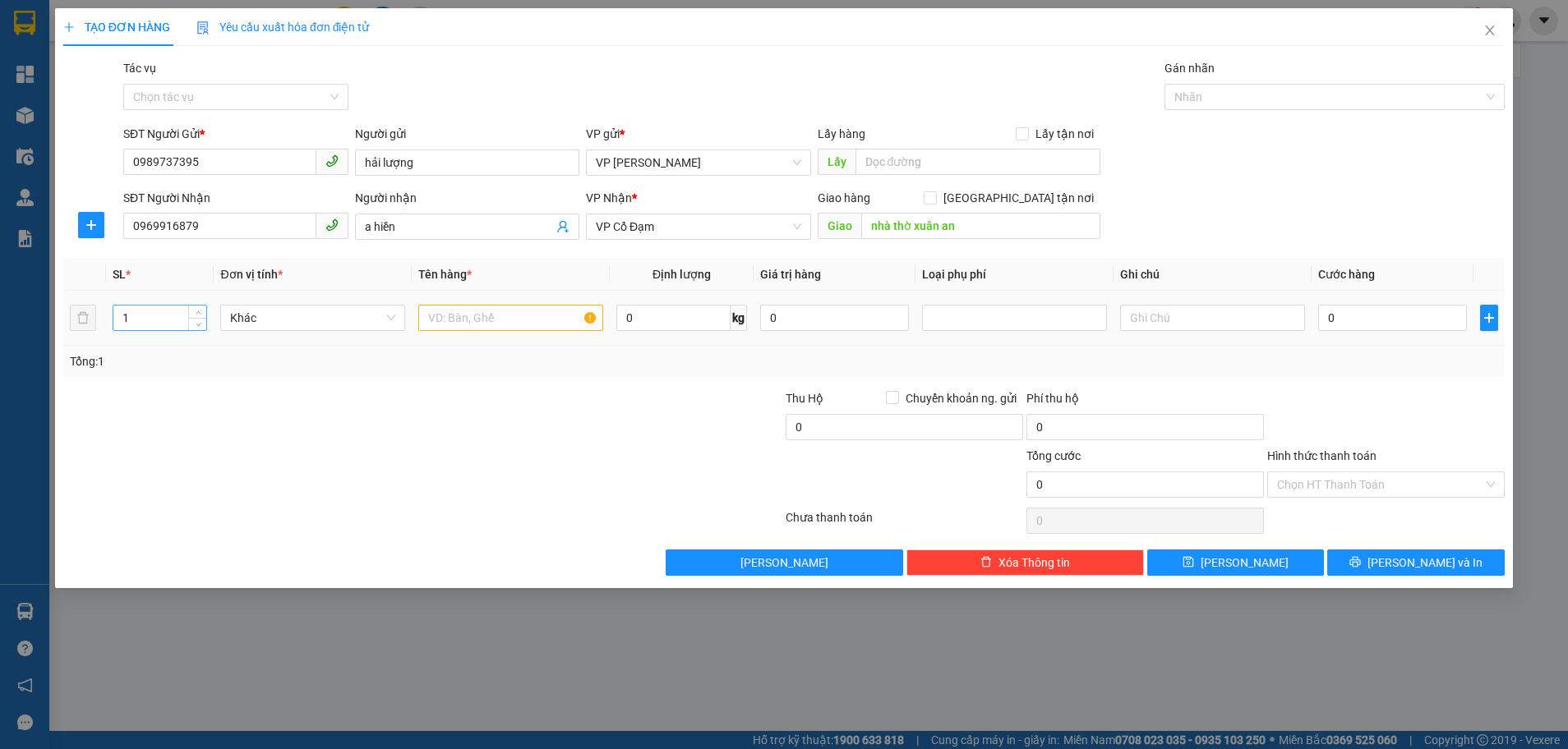
click at [131, 320] on input "1" at bounding box center [160, 317] width 93 height 25
type input "3"
click at [467, 320] on input "text" at bounding box center [511, 317] width 185 height 27
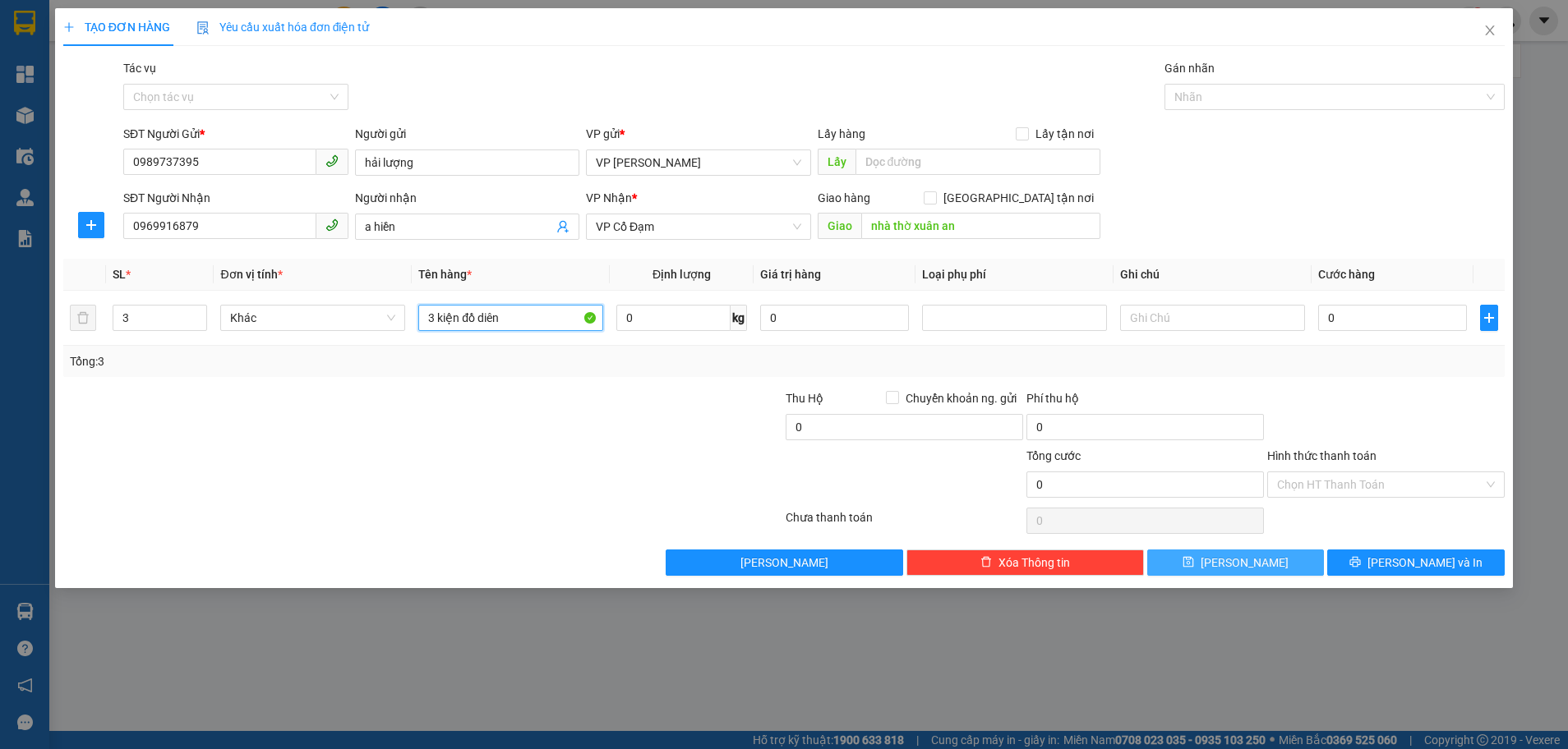
type input "3 kiện đồ diên"
click at [1253, 564] on button "[PERSON_NAME]" at bounding box center [1236, 562] width 178 height 27
type input "1"
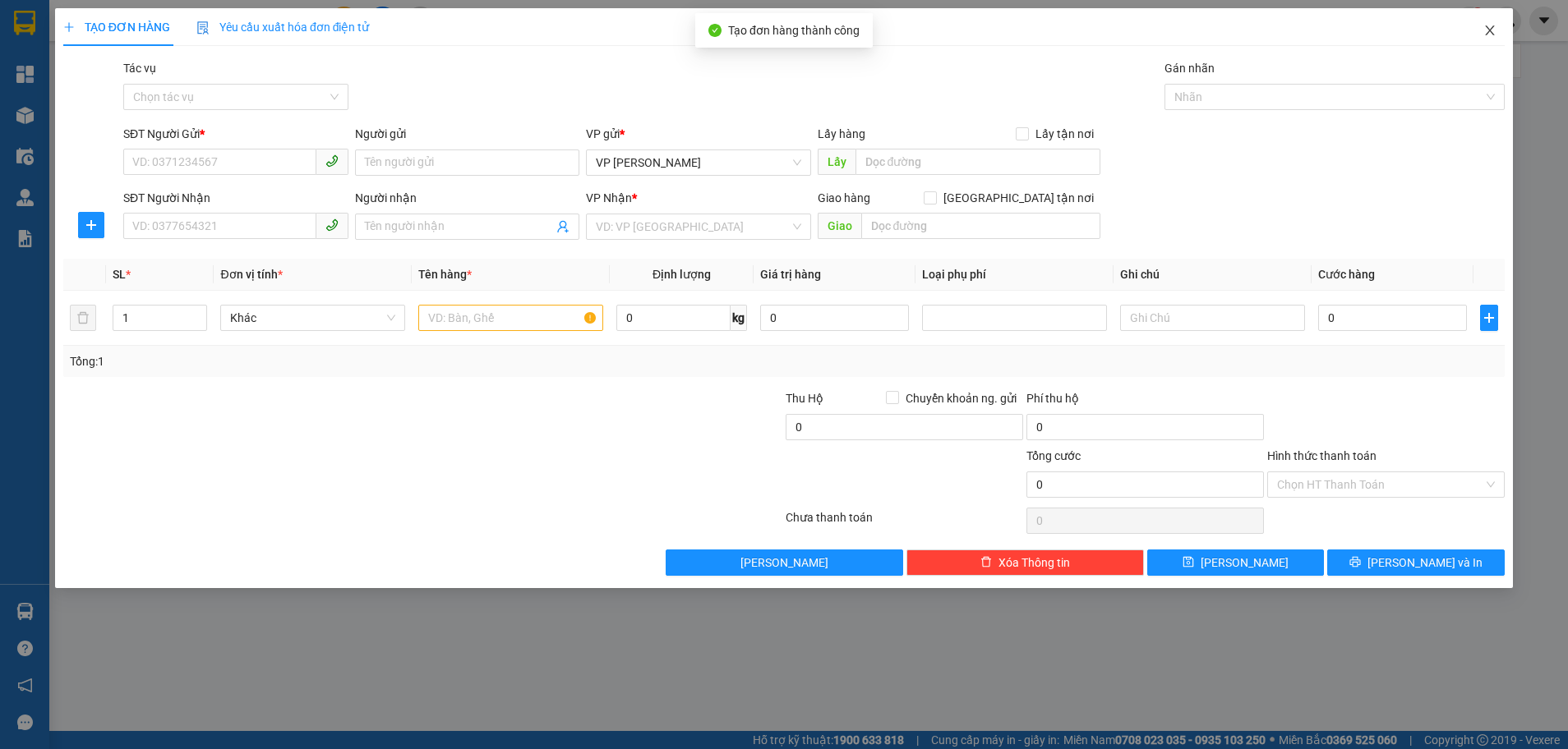
click at [1494, 30] on icon "close" at bounding box center [1489, 30] width 13 height 13
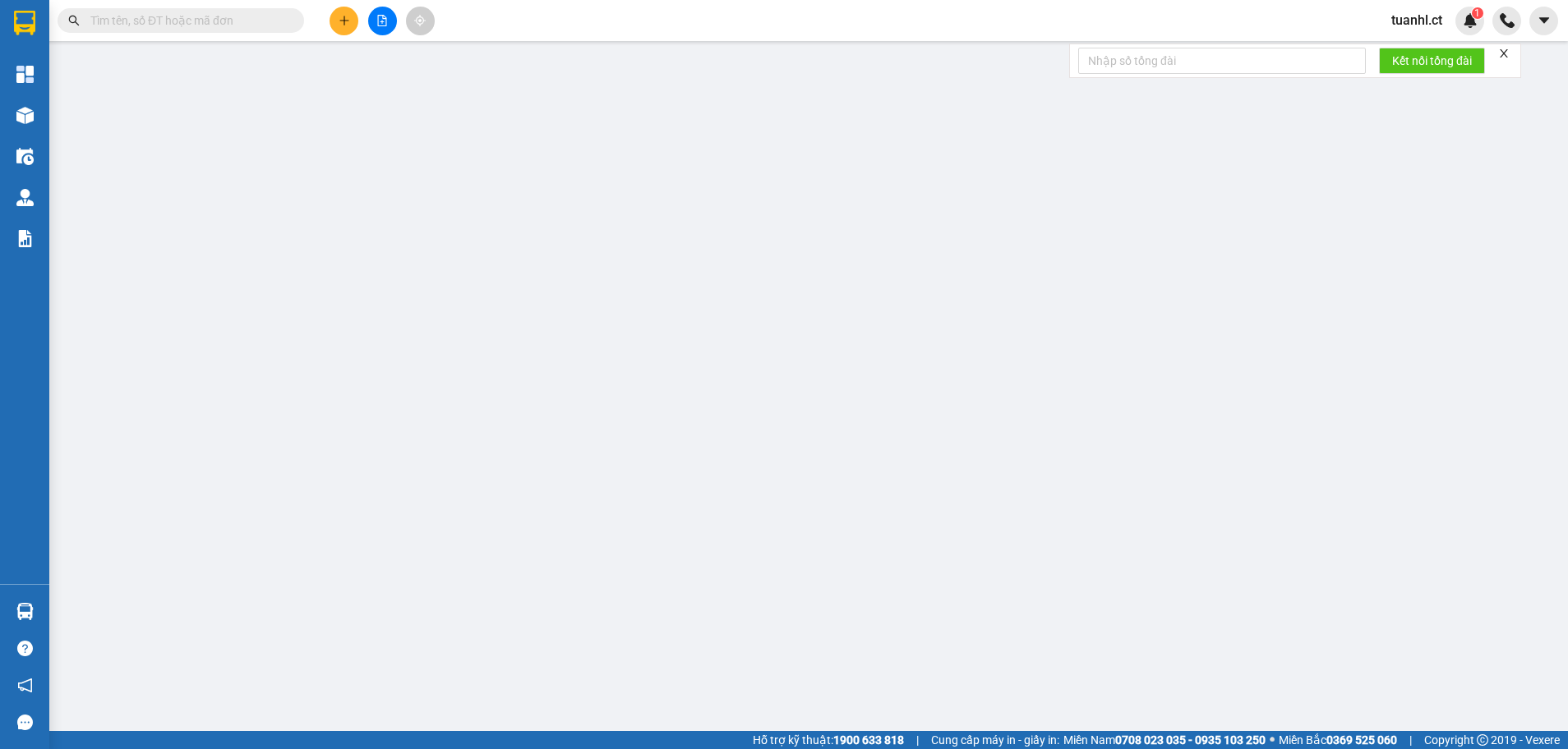
type input "0989737395"
type input "hải lượng"
type input "0969916879"
type input "a hiền"
type input "nhà thờ xuân an"
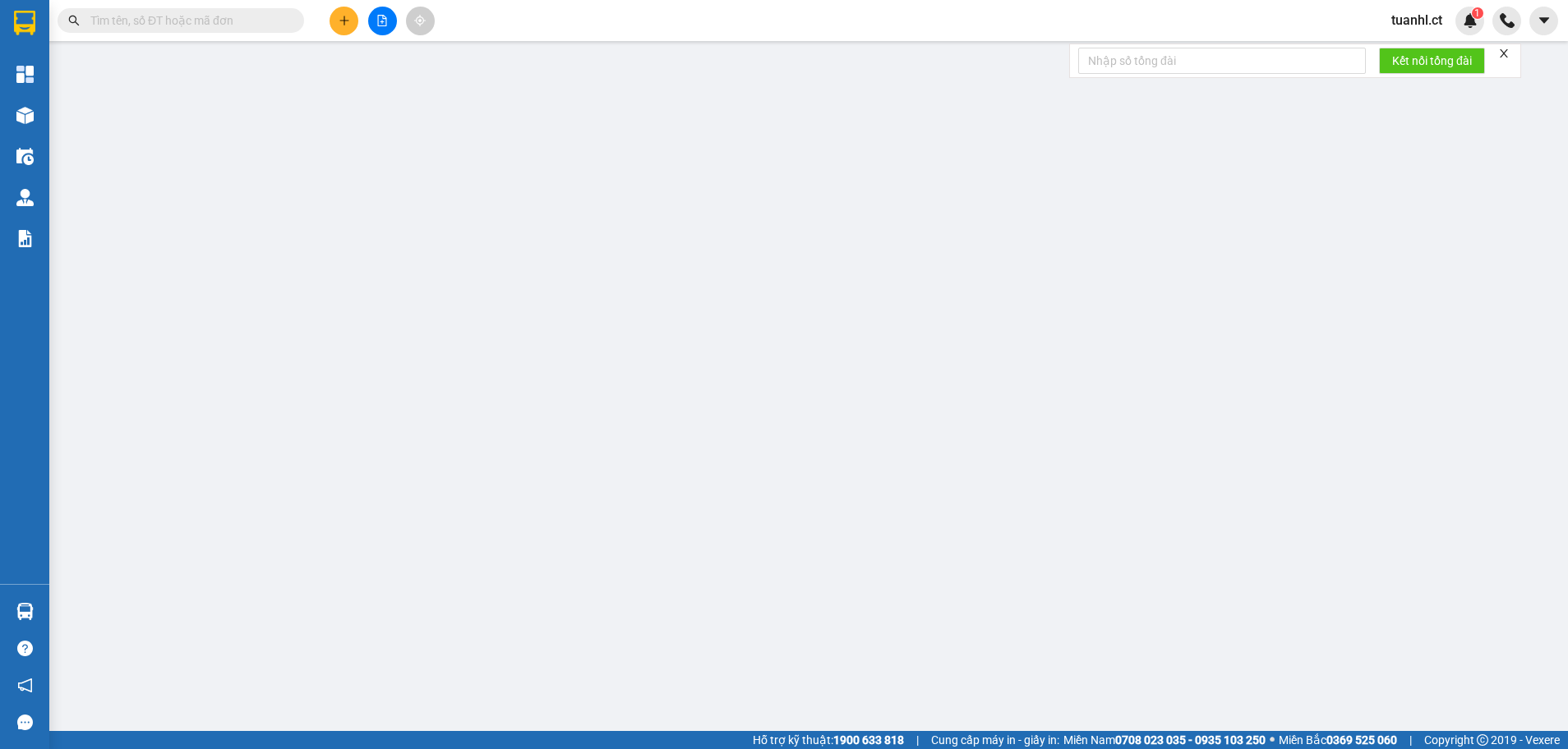
type input "120.000"
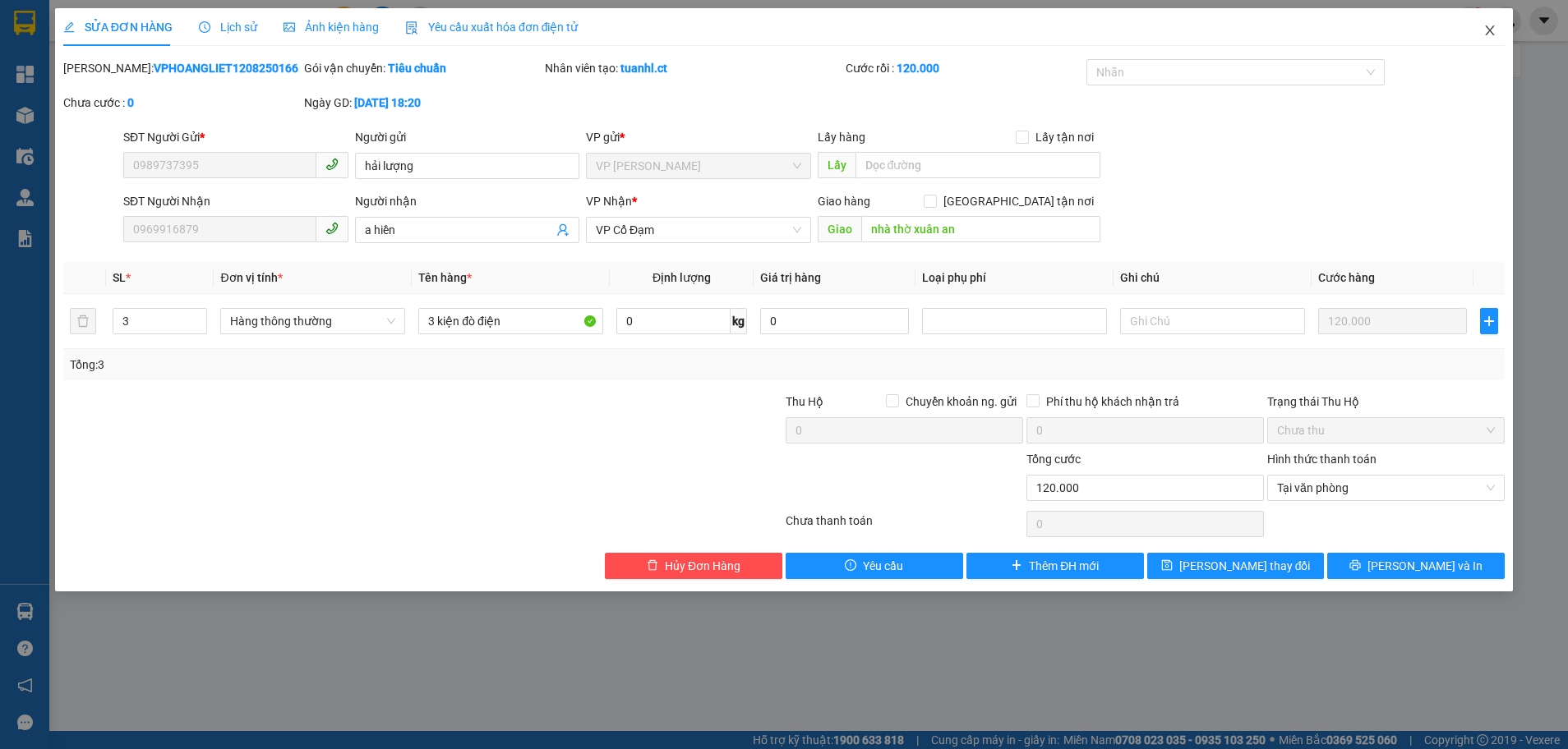
click at [1486, 29] on icon "close" at bounding box center [1489, 30] width 13 height 13
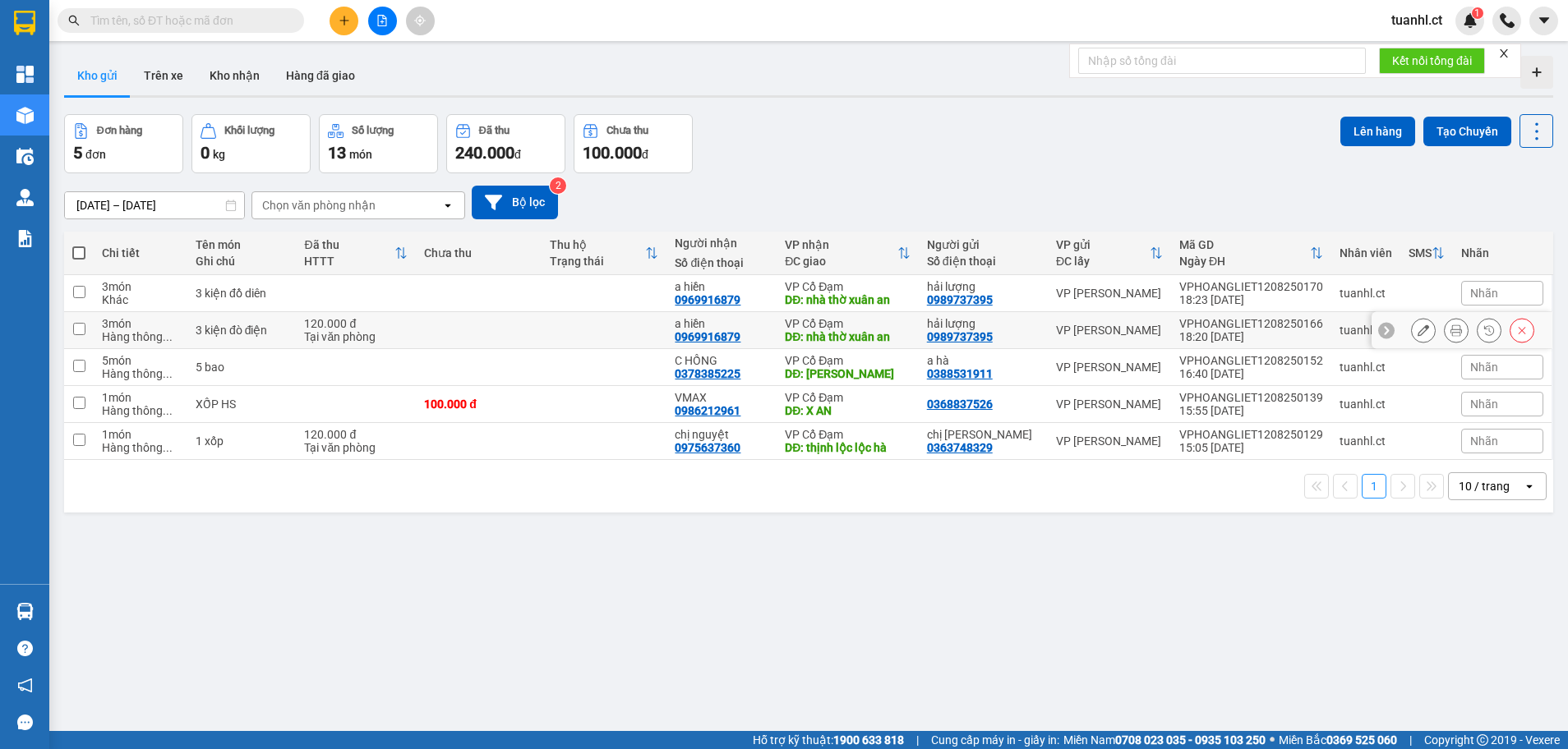
click at [1516, 326] on icon at bounding box center [1521, 330] width 12 height 12
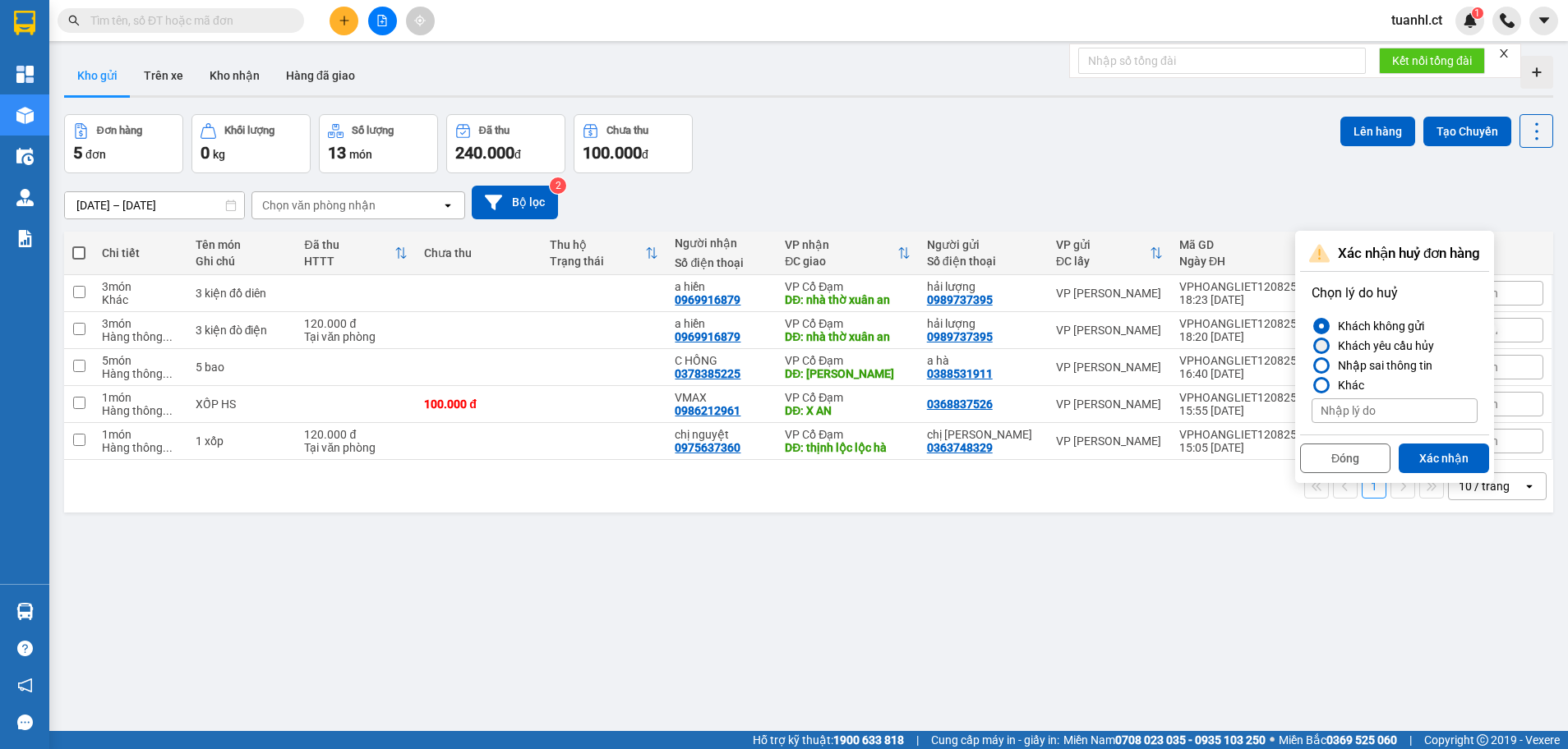
click at [1331, 346] on label "Khách yêu cầu hủy" at bounding box center [1394, 346] width 166 height 20
click at [1311, 346] on input "Khách yêu cầu hủy" at bounding box center [1311, 346] width 0 height 0
click at [1452, 452] on button "Xác nhận" at bounding box center [1443, 458] width 91 height 29
